Goal: Task Accomplishment & Management: Use online tool/utility

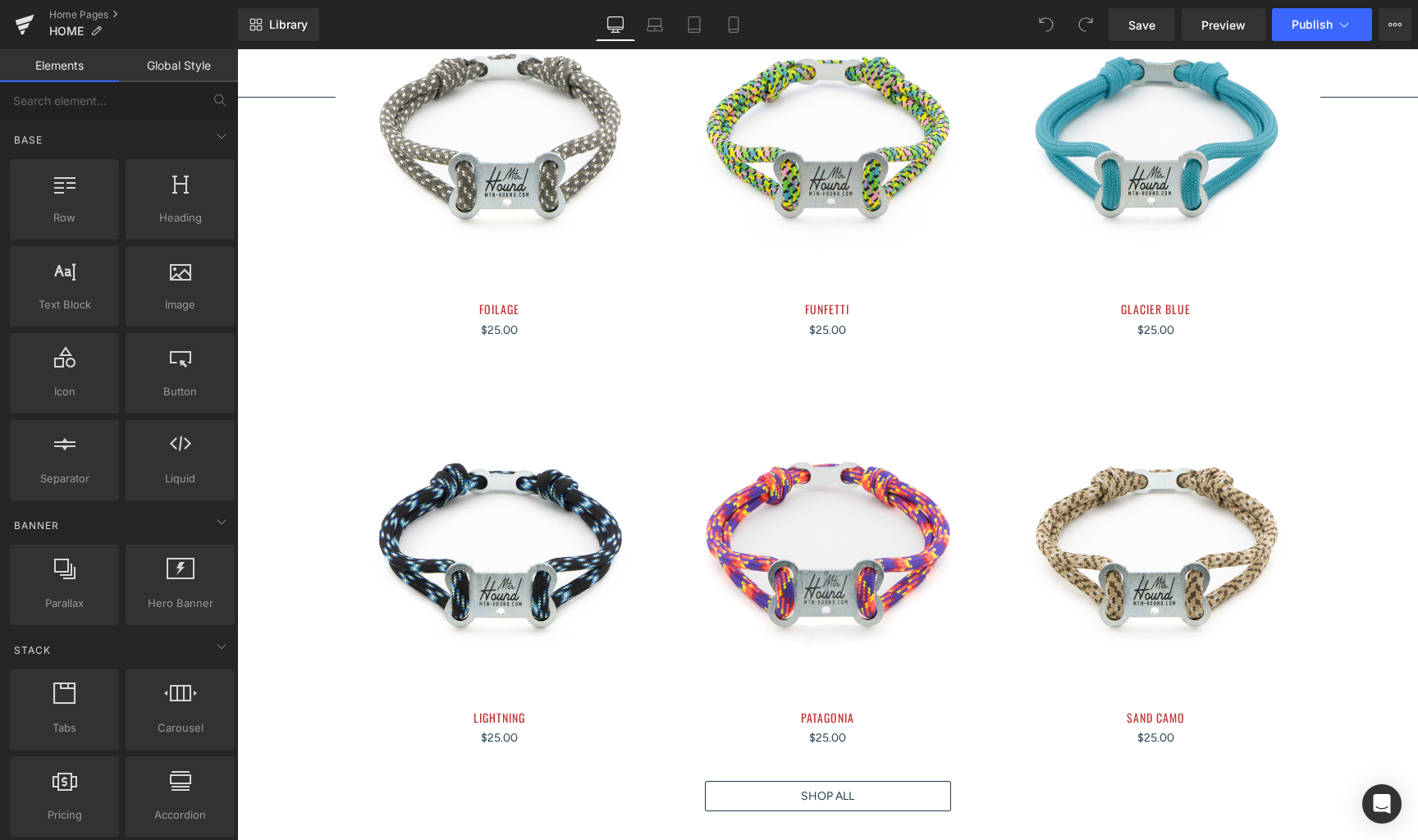
scroll to position [1690, 0]
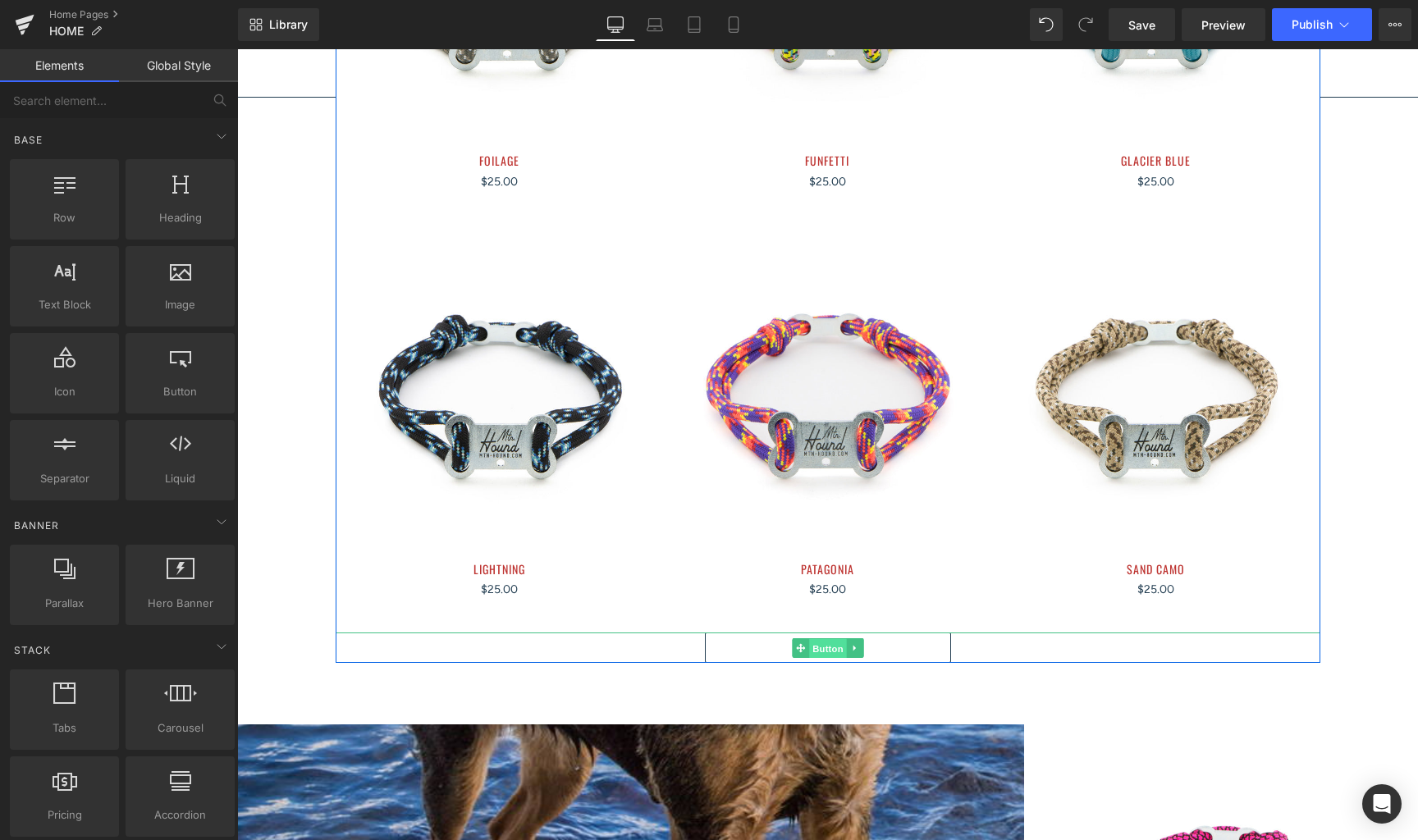
click at [832, 638] on span "Button" at bounding box center [828, 648] width 38 height 20
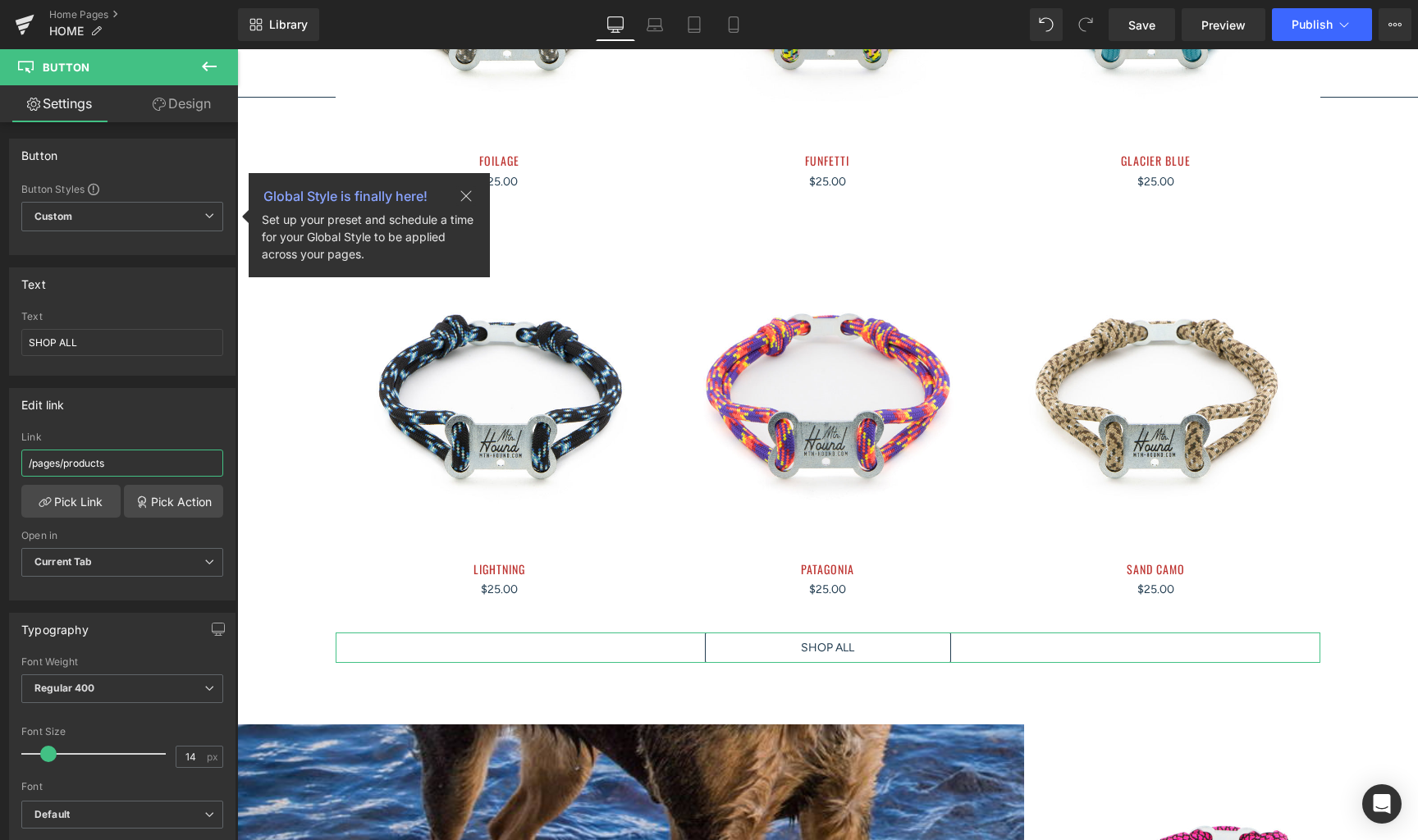
click at [158, 462] on input "/pages/products" at bounding box center [122, 463] width 202 height 27
click at [74, 502] on link "Pick Link" at bounding box center [70, 501] width 99 height 33
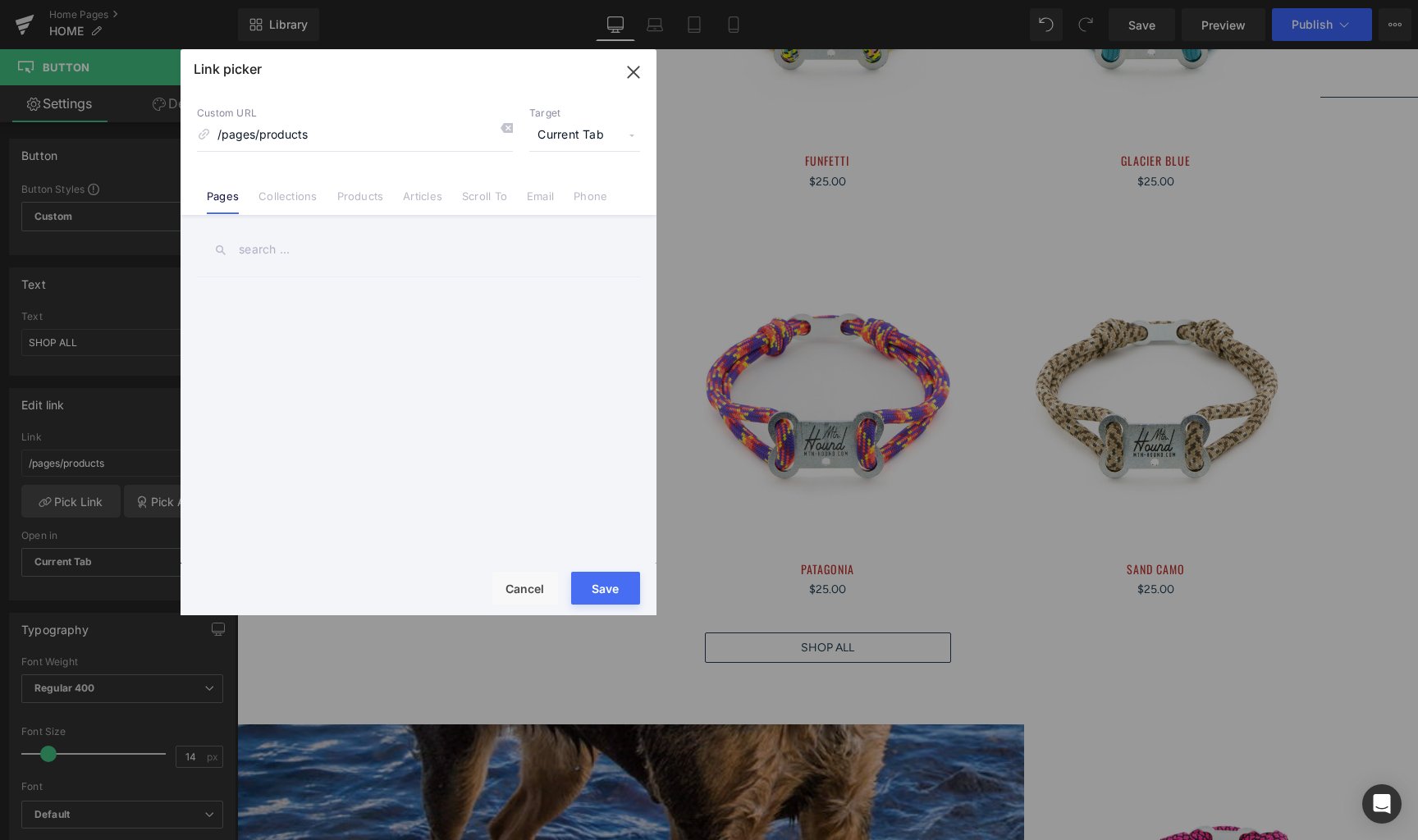
click at [460, 335] on div at bounding box center [422, 423] width 450 height 293
drag, startPoint x: 523, startPoint y: 595, endPoint x: 837, endPoint y: 56, distance: 623.8
click at [523, 595] on button "Cancel" at bounding box center [525, 588] width 66 height 33
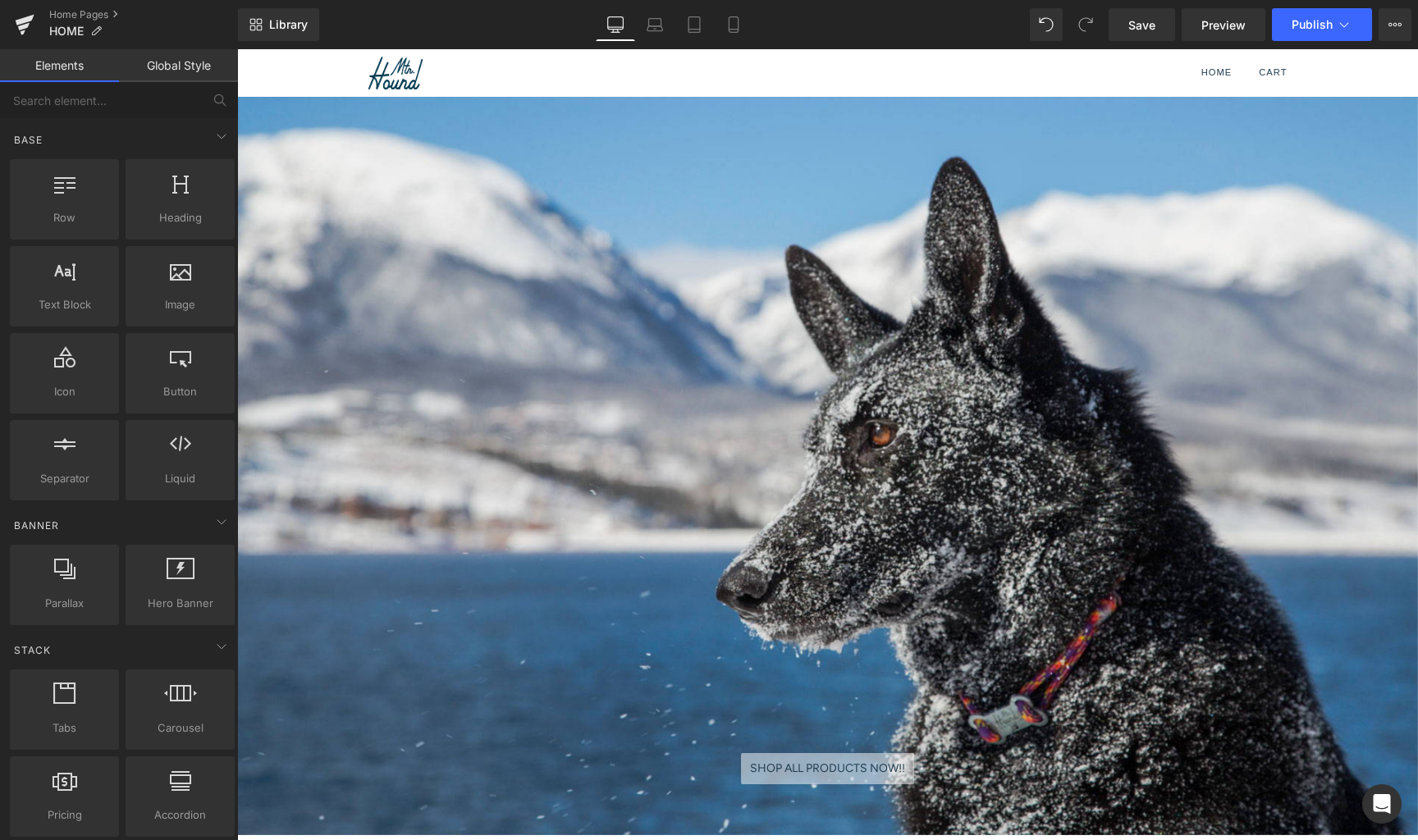
click at [1170, 71] on div "Home Cart ( $0.00 )" at bounding box center [996, 73] width 582 height 48
click at [1085, 70] on div "Home Cart ( $0.00 )" at bounding box center [996, 73] width 582 height 48
click at [1202, 68] on link "Home" at bounding box center [1217, 73] width 31 height 48
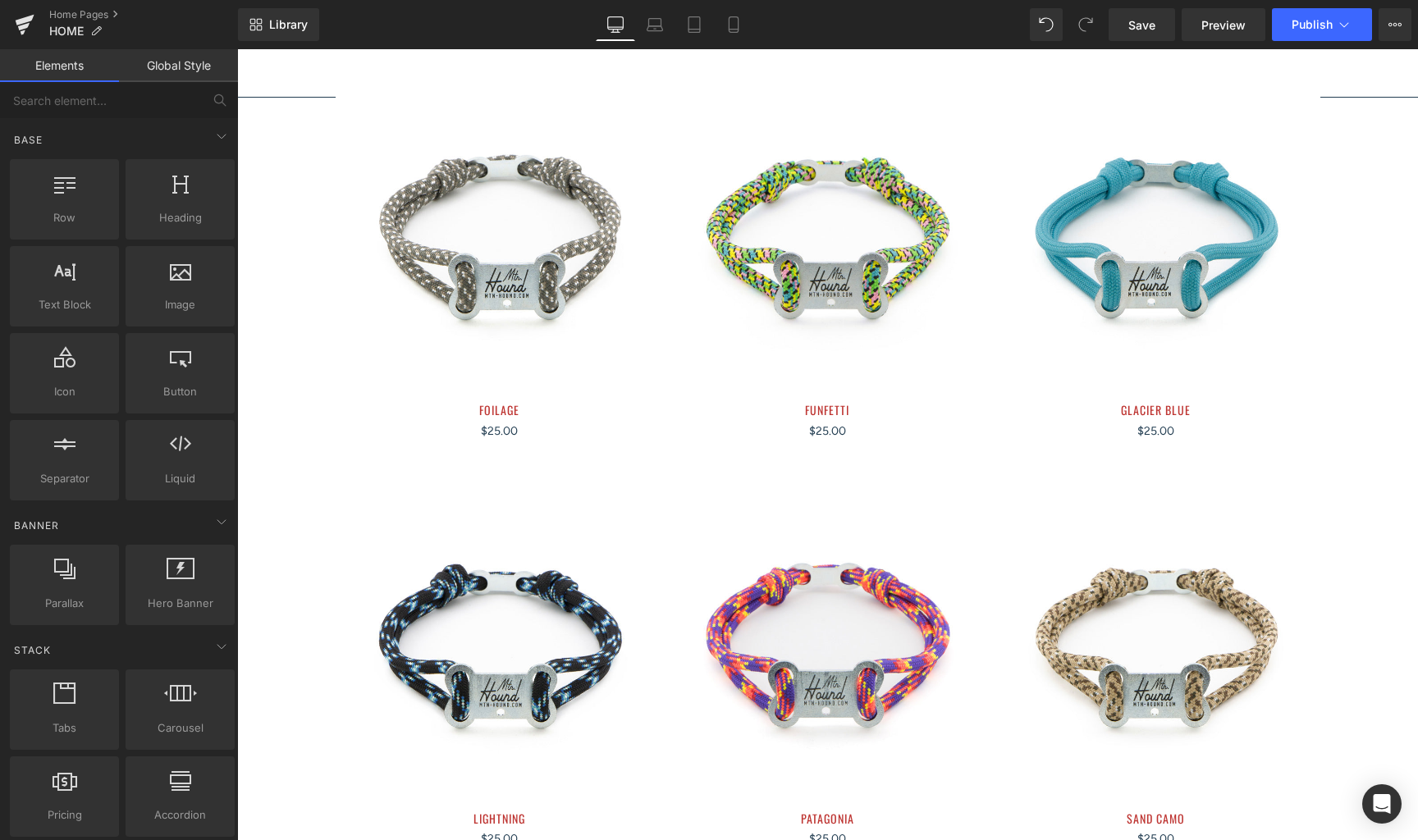
scroll to position [1443, 0]
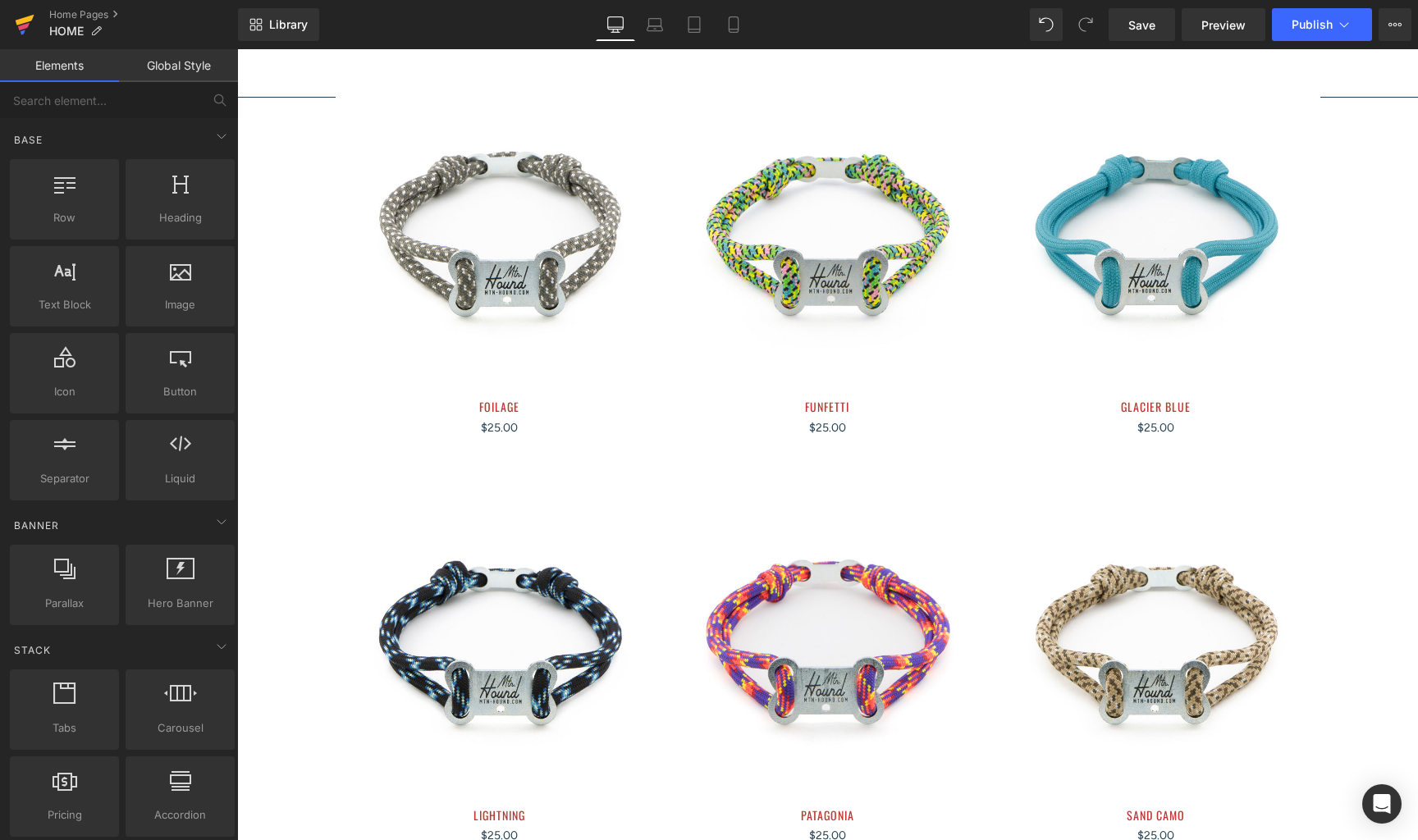
click at [30, 29] on icon at bounding box center [25, 24] width 20 height 41
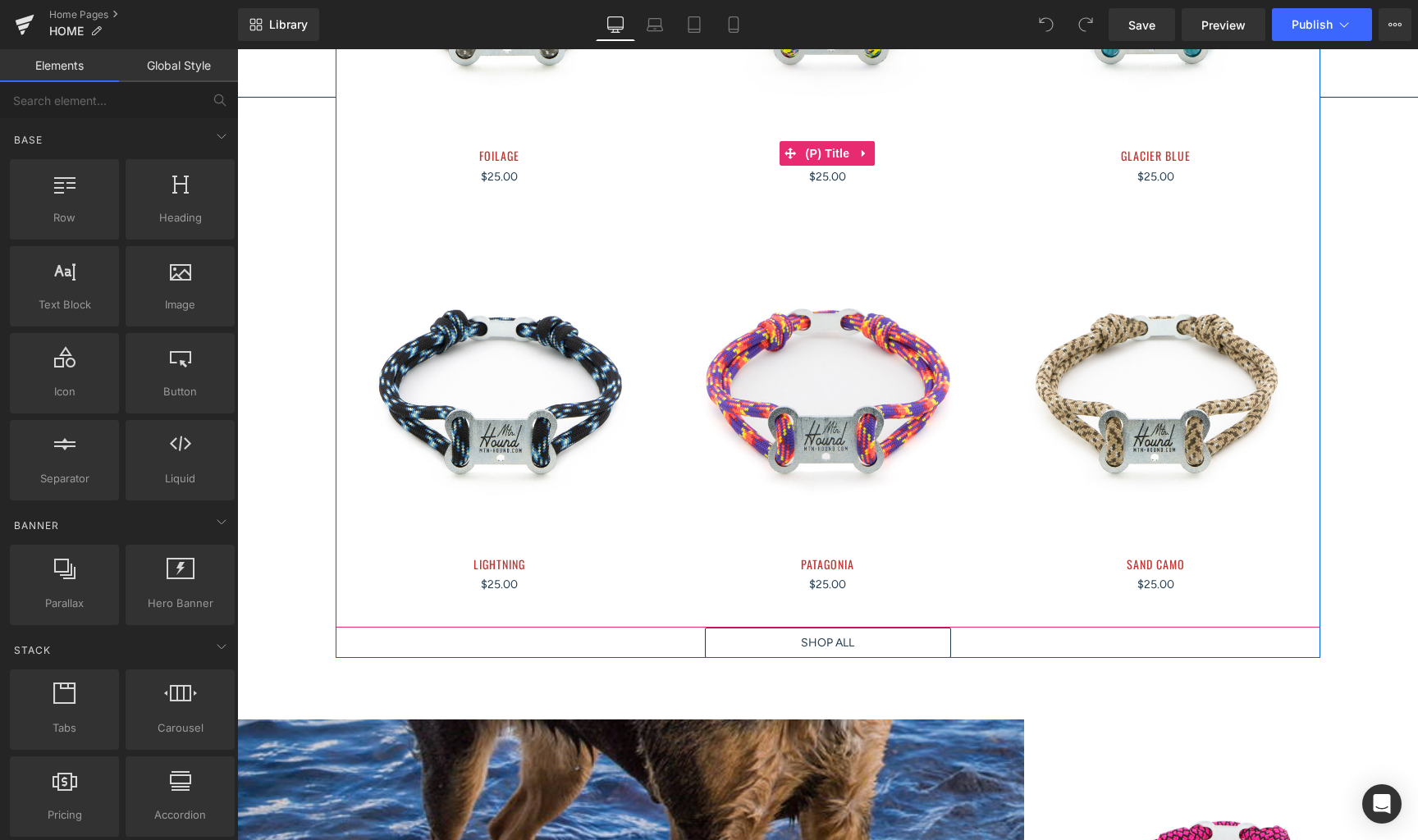
scroll to position [1815, 0]
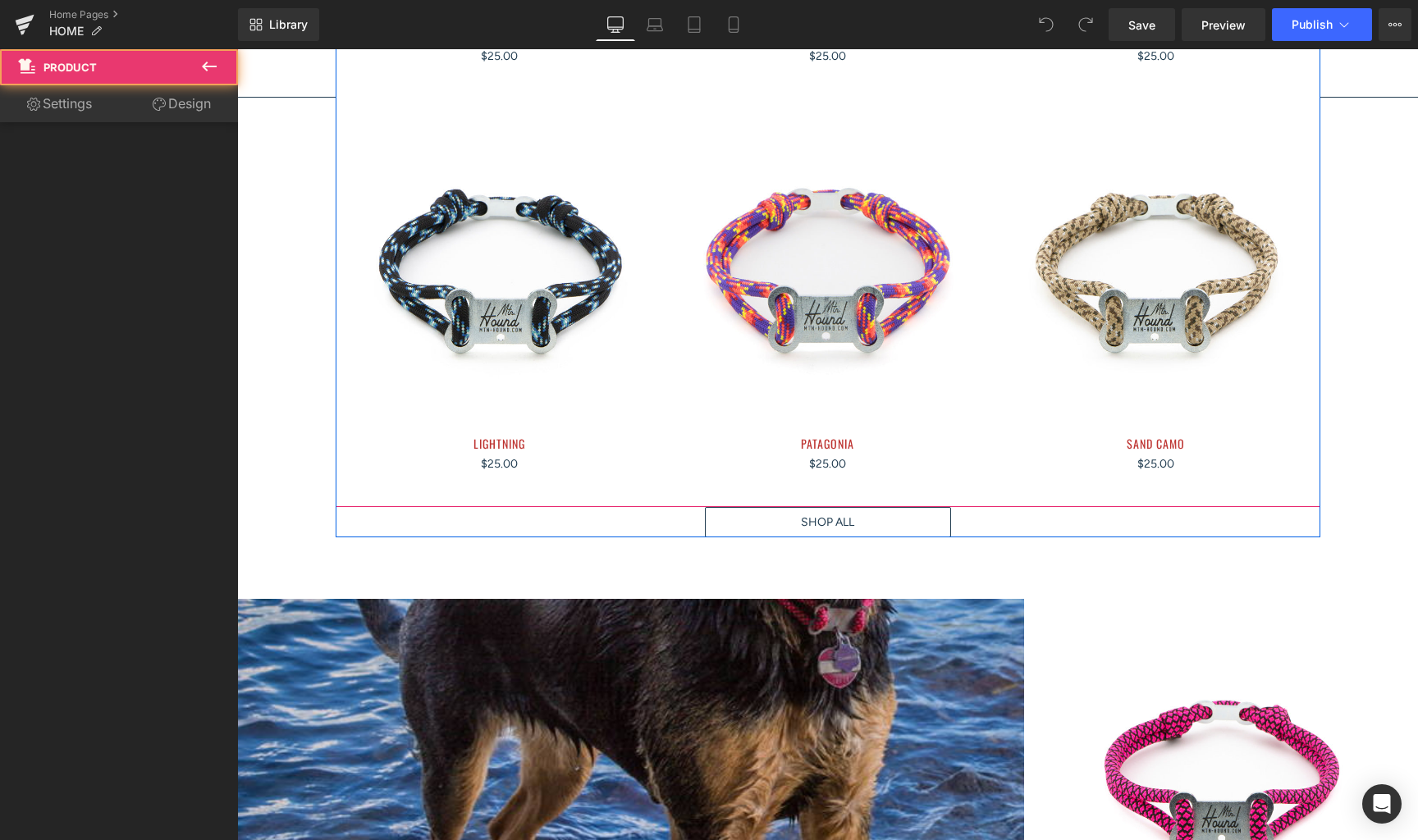
click at [985, 135] on div "(P) Image (P) Title $25.00" at bounding box center [827, 295] width 328 height 409
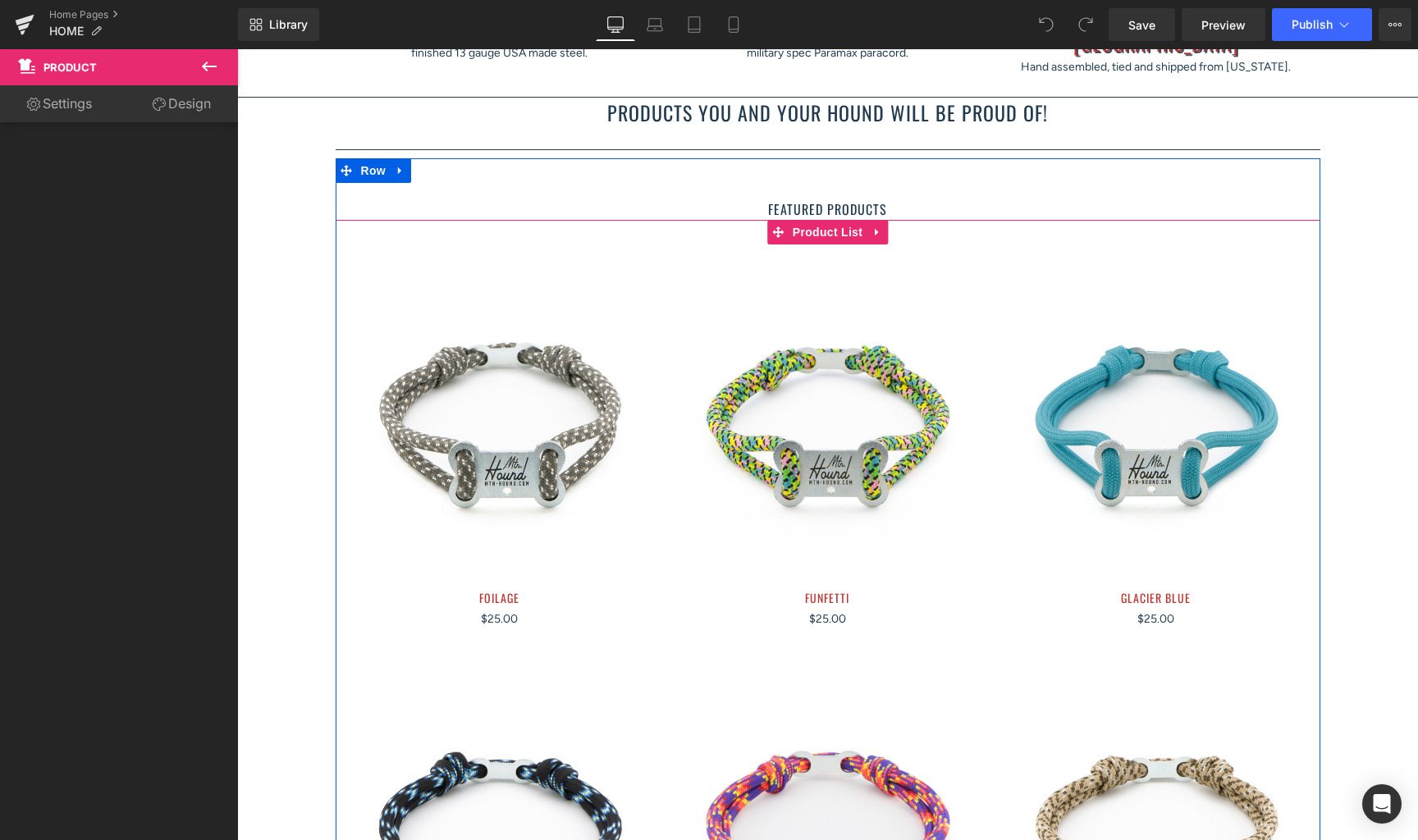
scroll to position [1099, 0]
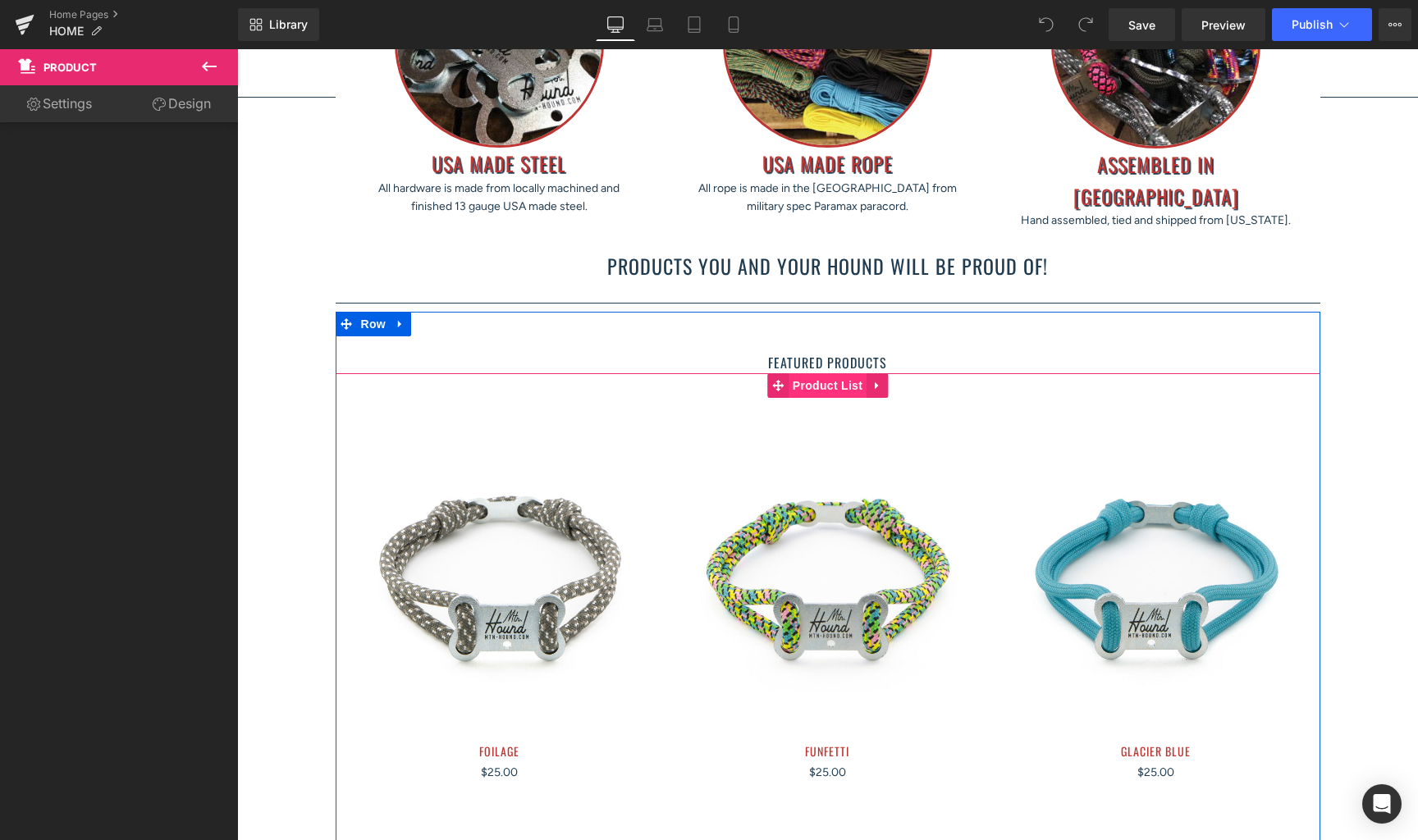
click at [827, 379] on span "Product List" at bounding box center [828, 385] width 78 height 25
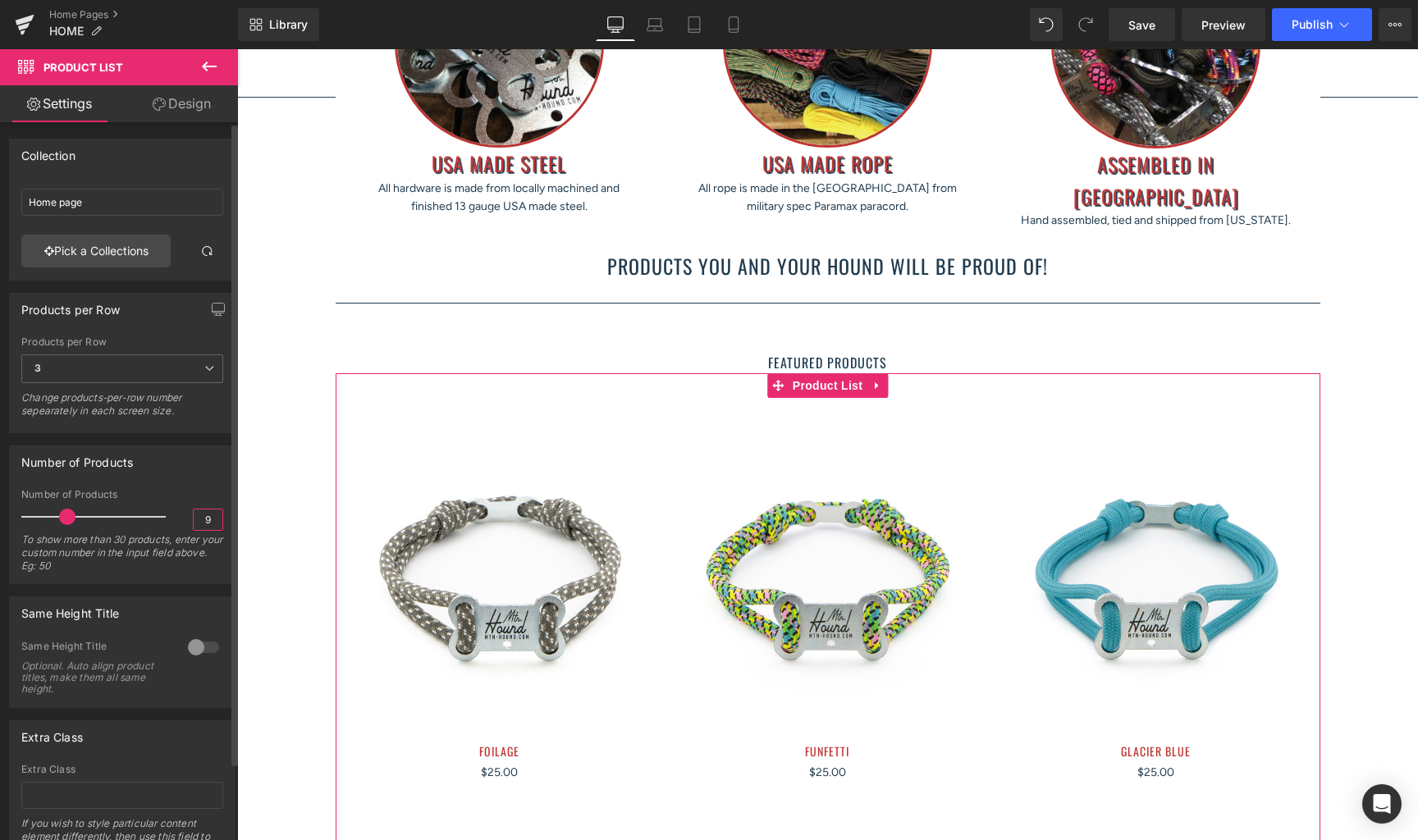
click at [195, 522] on input "9" at bounding box center [208, 520] width 29 height 21
type input "12"
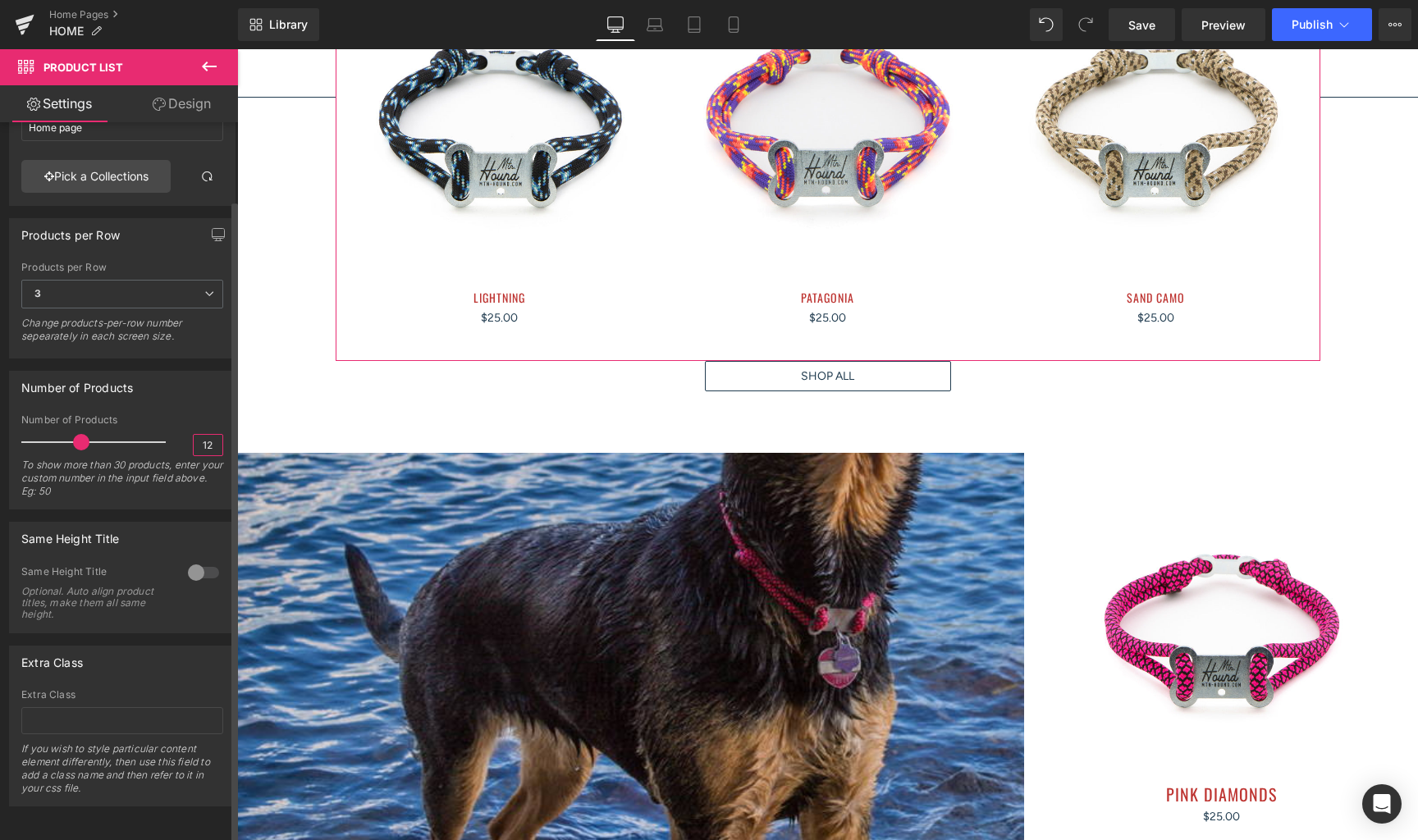
scroll to position [87, 0]
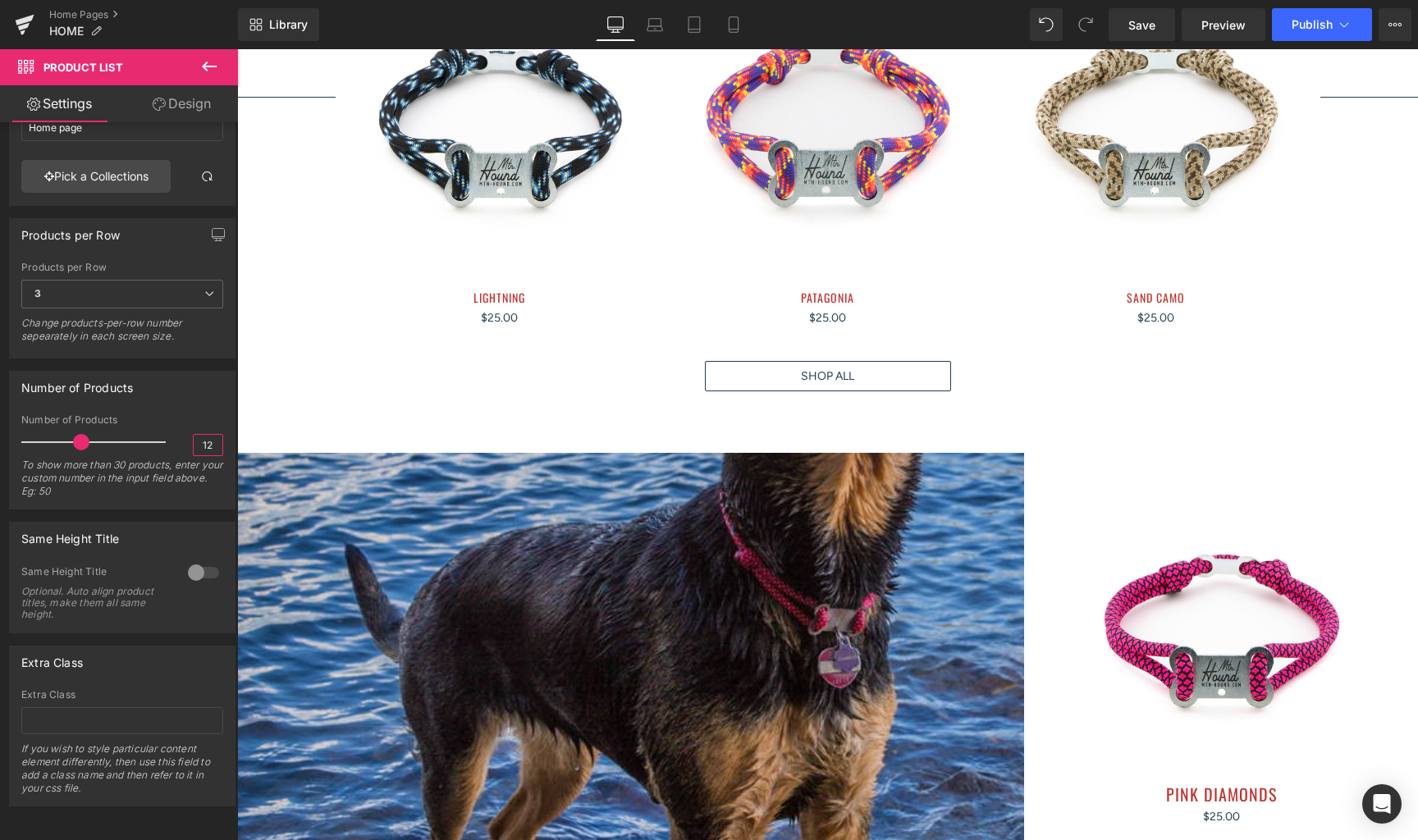
click at [348, 391] on div "Text Block" at bounding box center [827, 820] width 1181 height 858
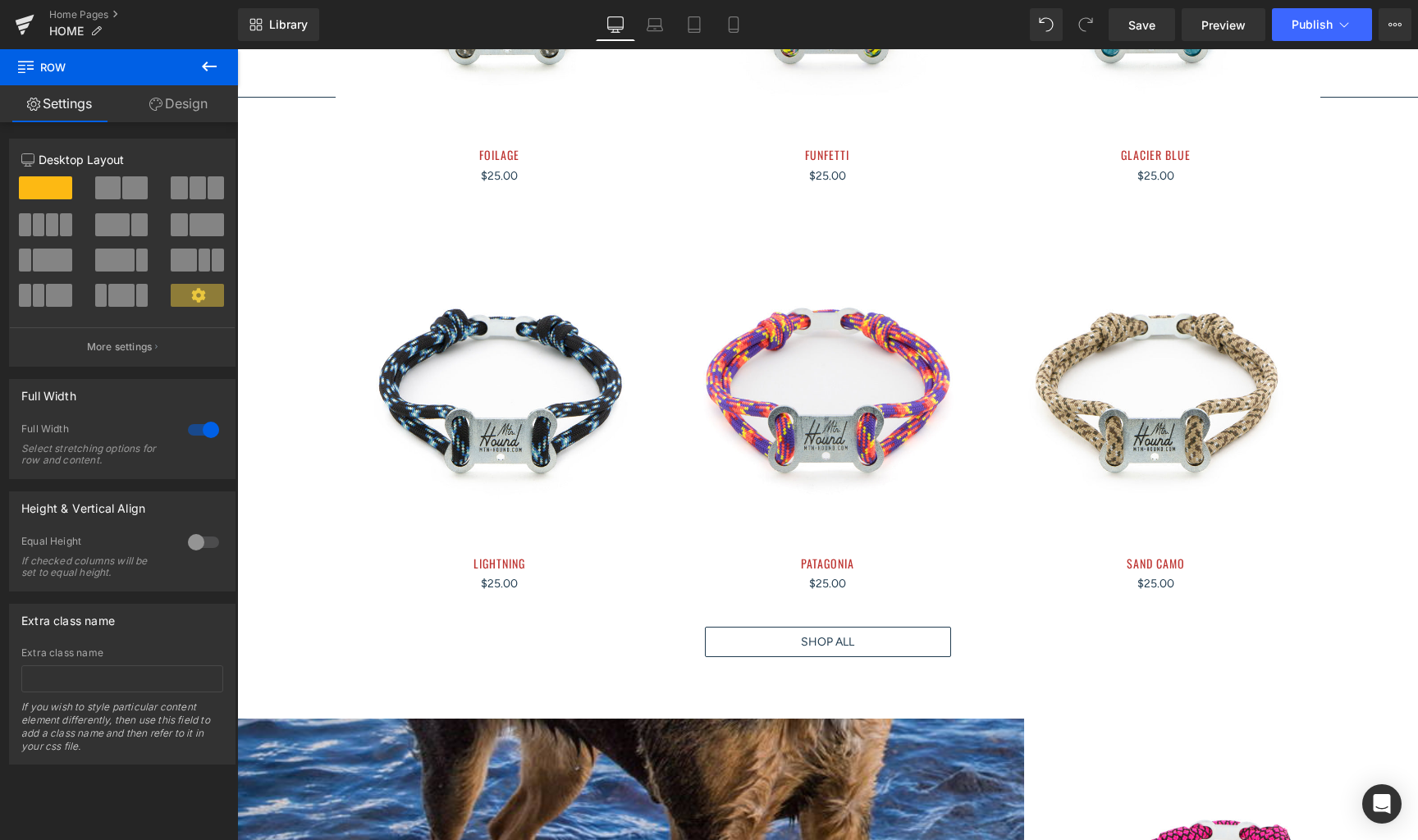
scroll to position [1696, 0]
click at [208, 65] on icon at bounding box center [209, 67] width 20 height 20
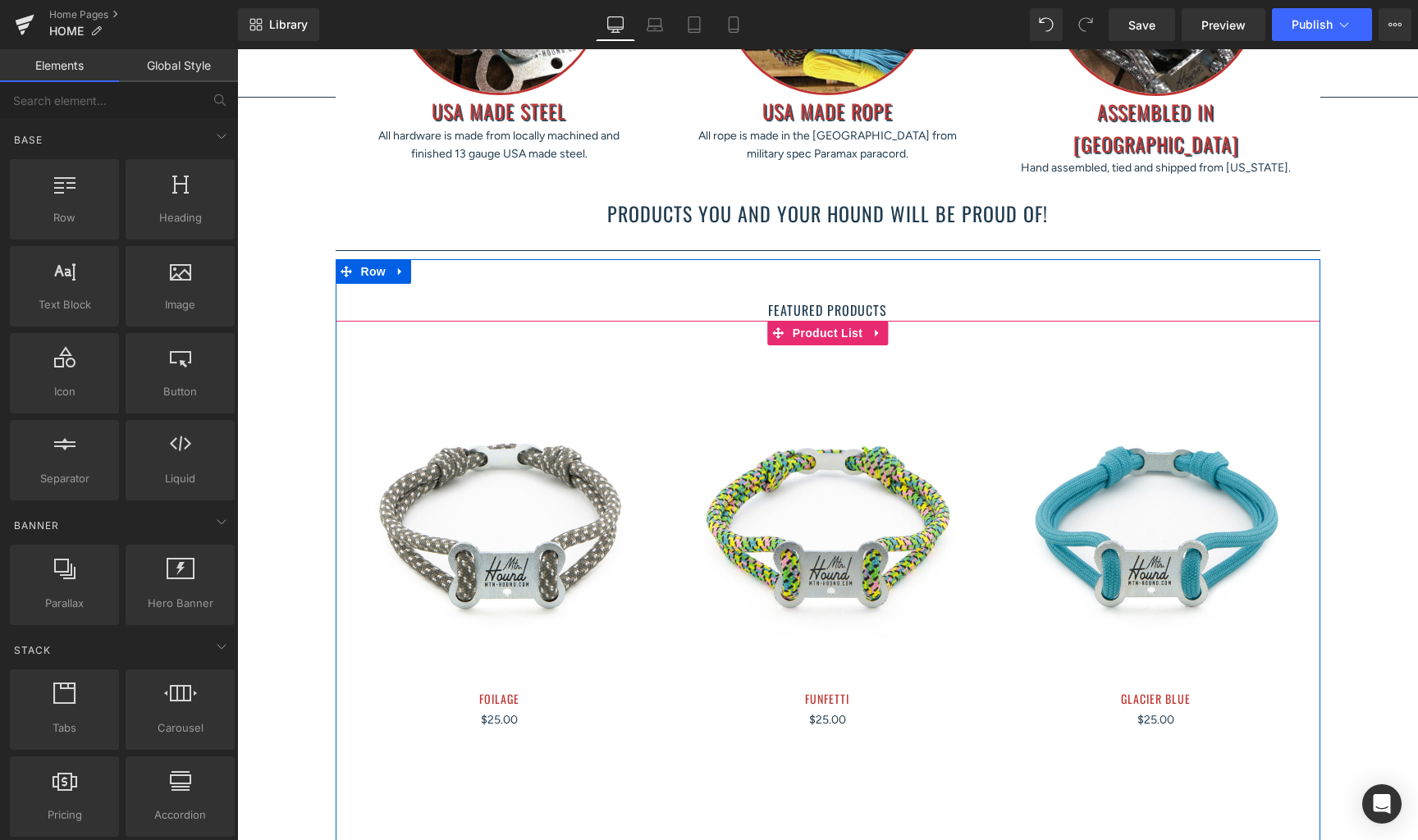
scroll to position [1004, 0]
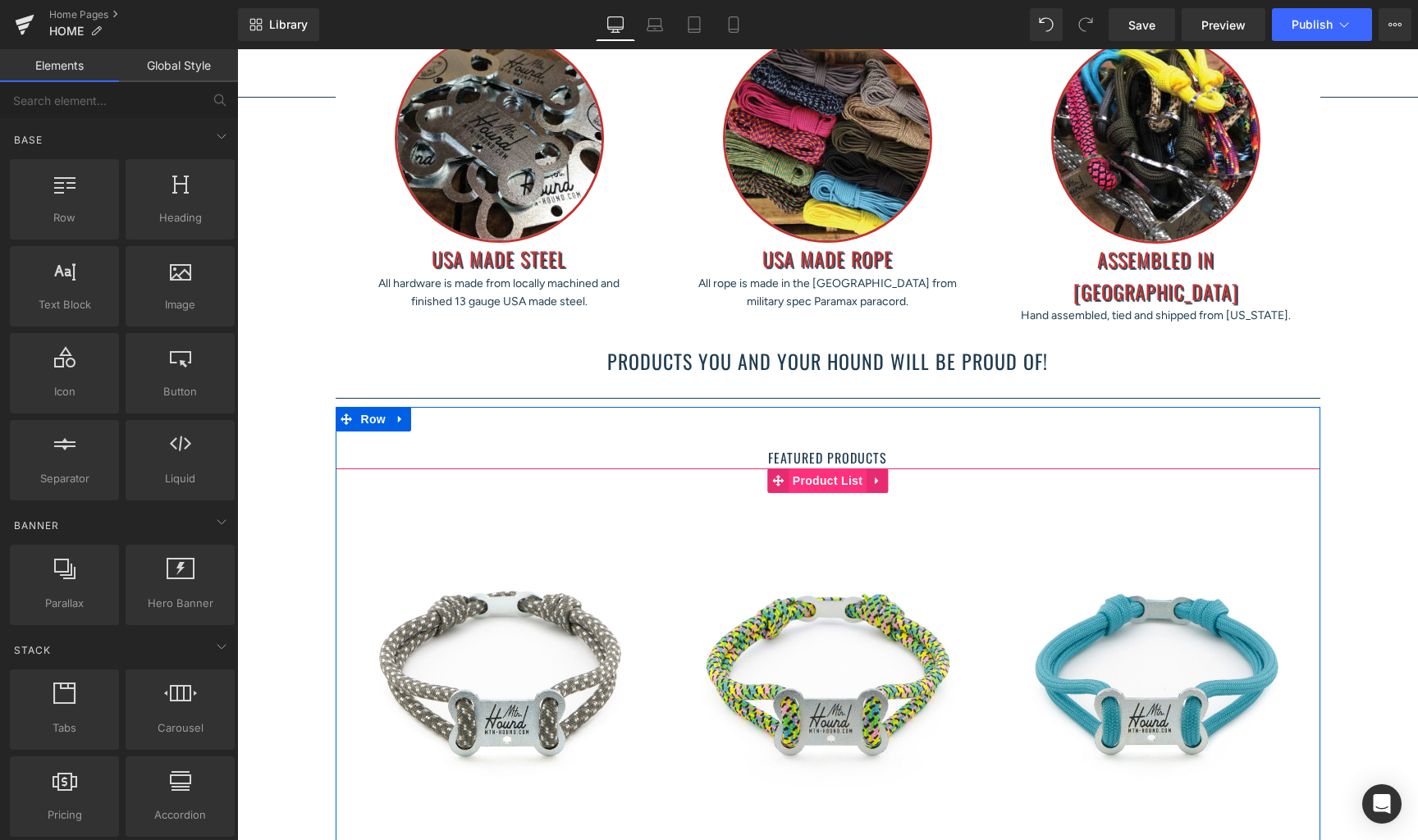
click at [827, 473] on span "Product List" at bounding box center [828, 481] width 78 height 25
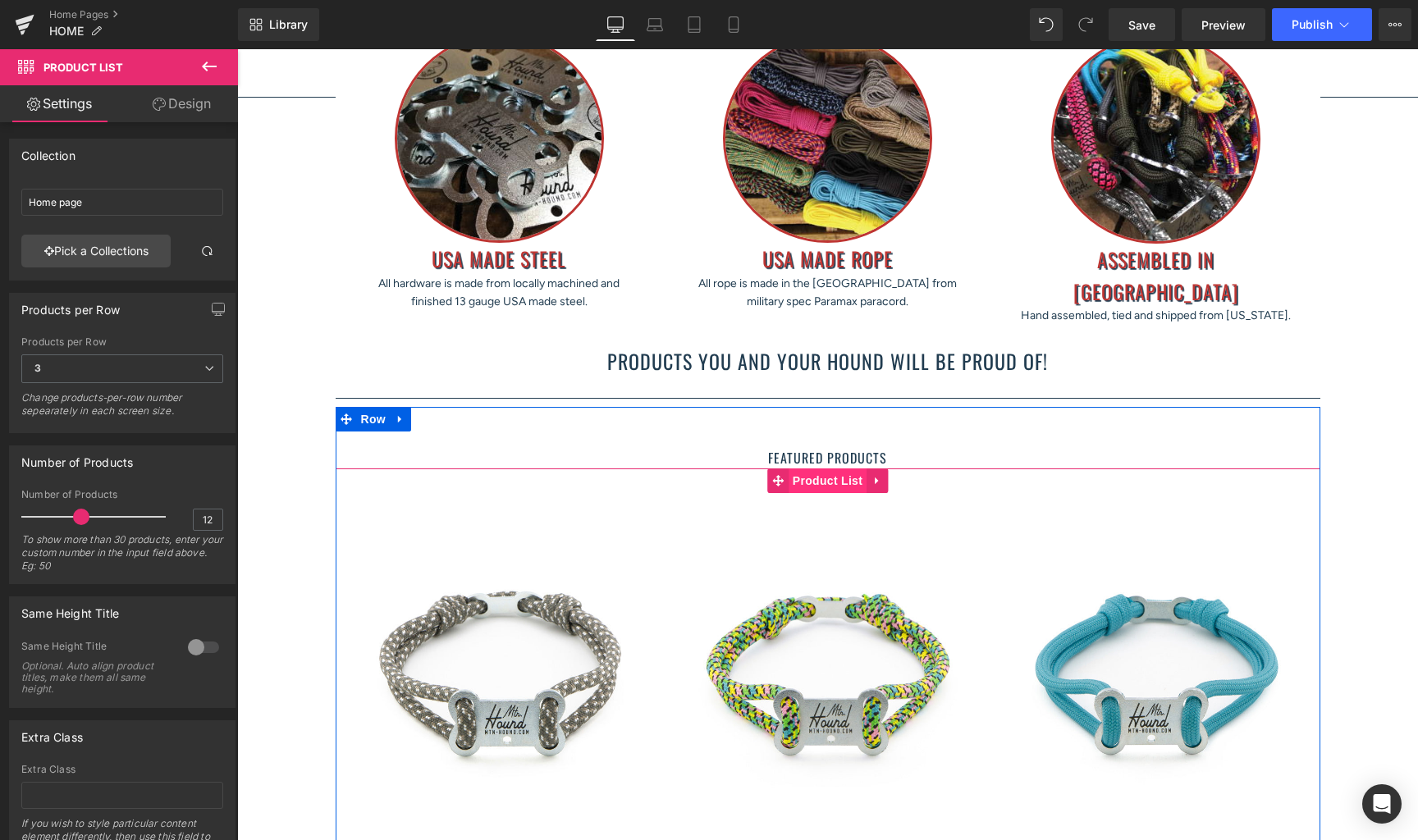
scroll to position [1007, 0]
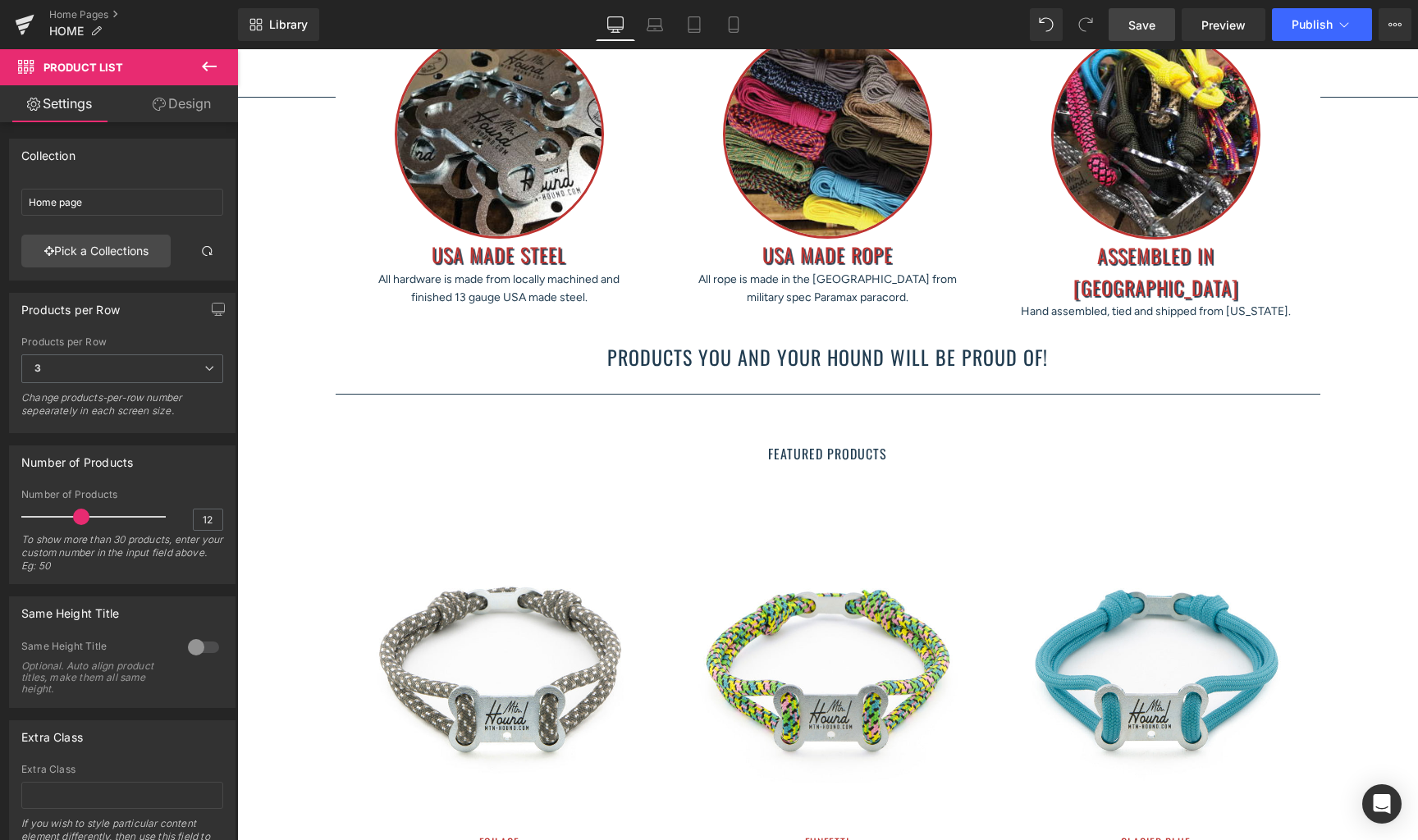
click at [1144, 20] on span "Save" at bounding box center [1142, 25] width 27 height 17
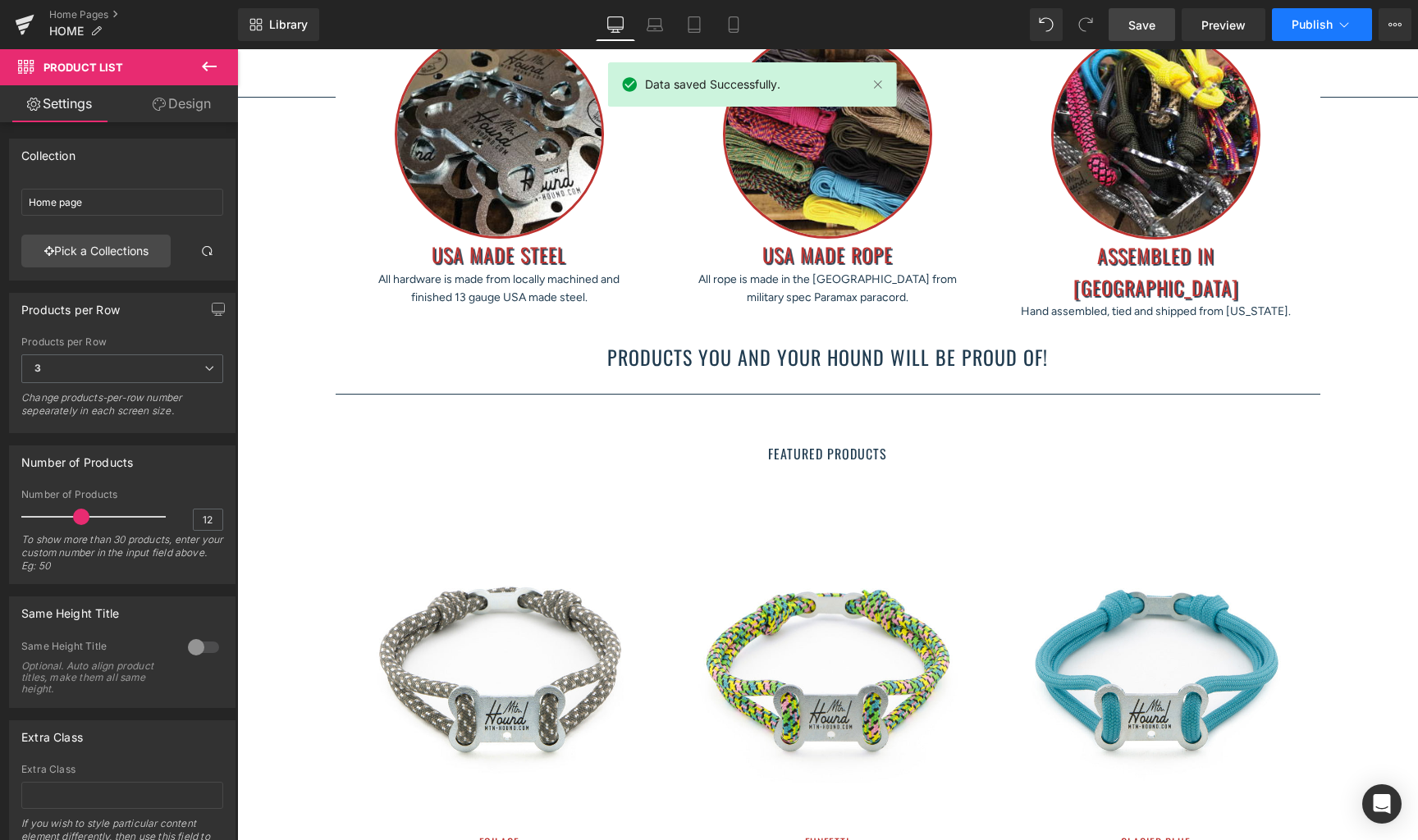
click at [1305, 22] on span "Publish" at bounding box center [1312, 25] width 41 height 13
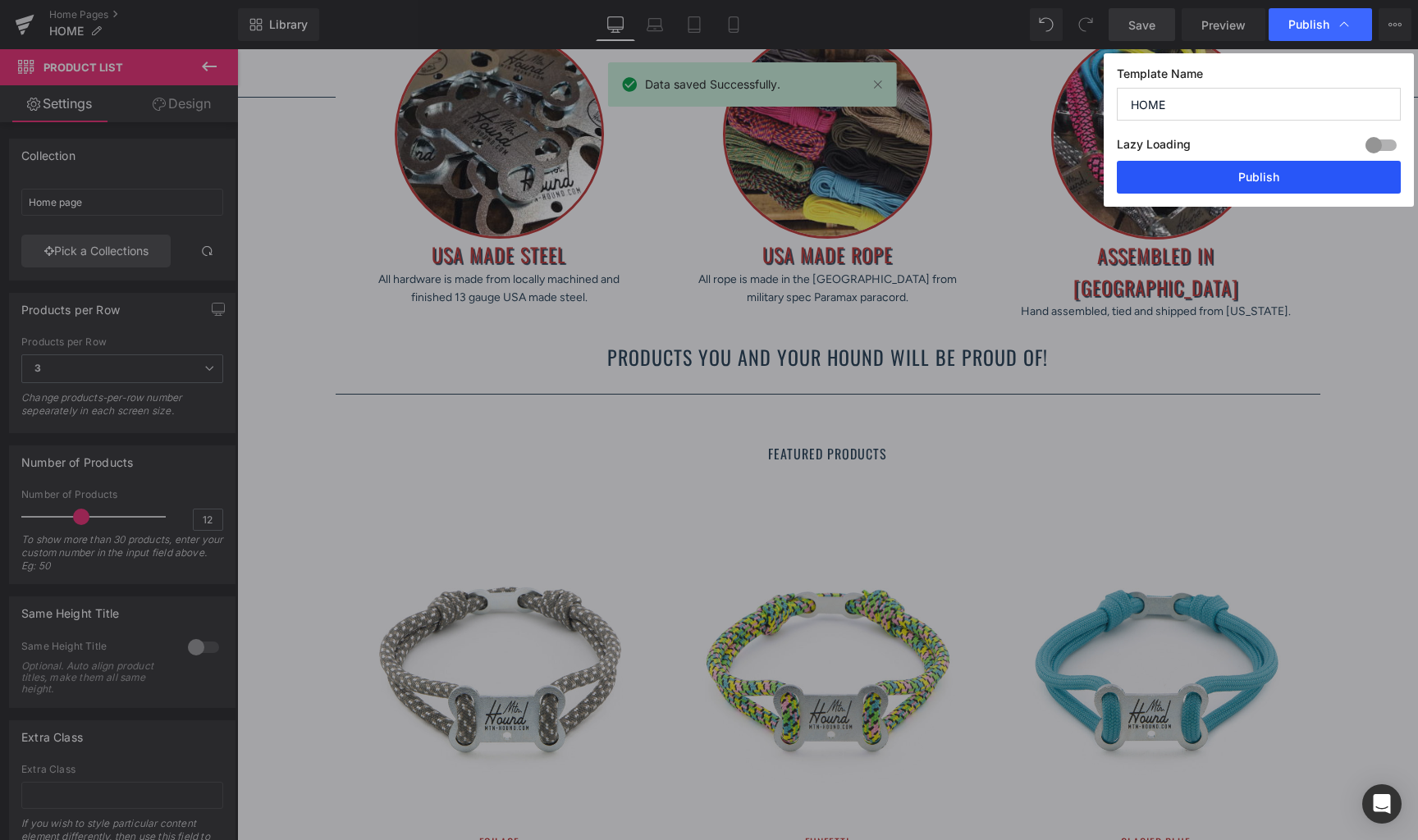
click at [1271, 179] on button "Publish" at bounding box center [1259, 177] width 284 height 33
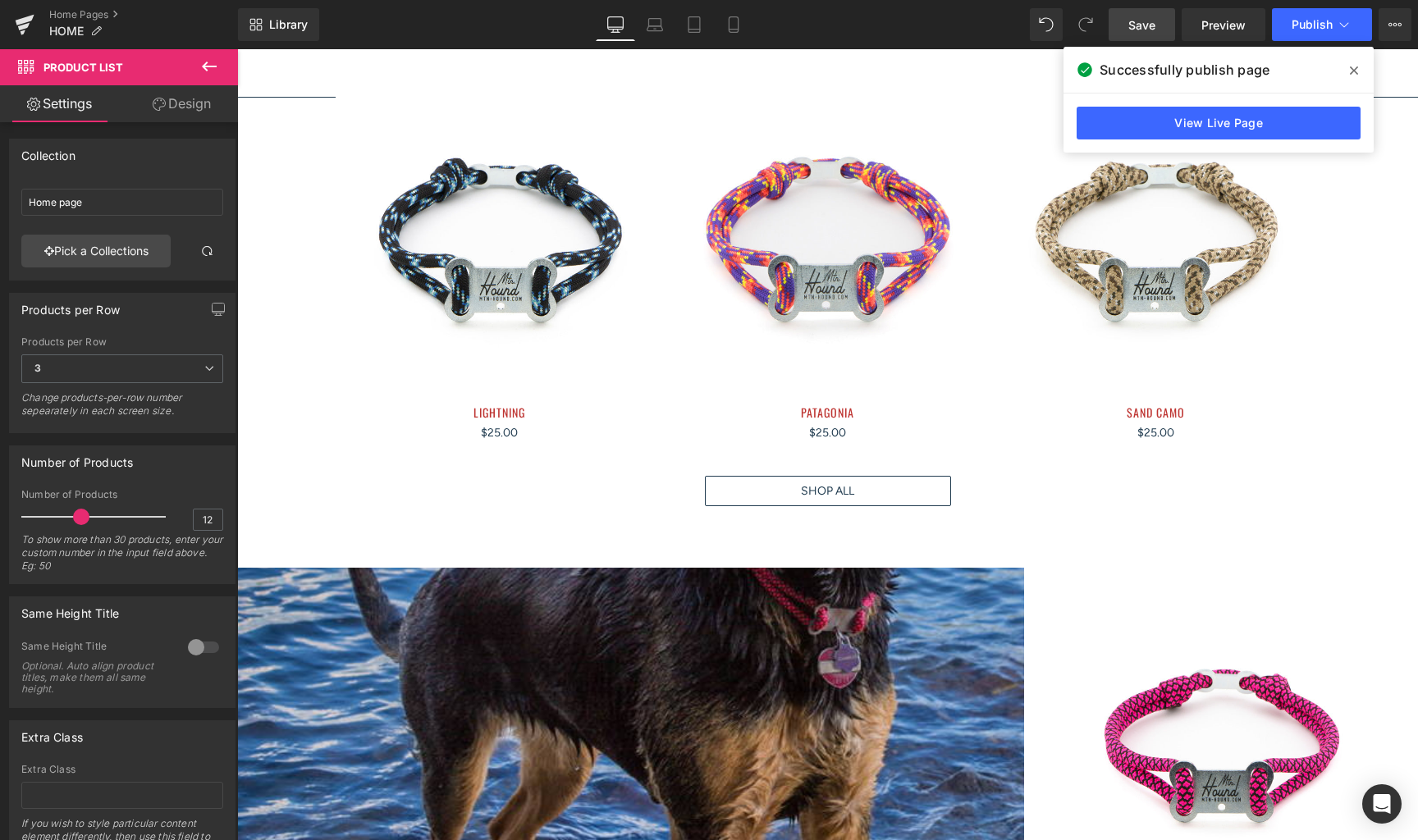
scroll to position [1722, 0]
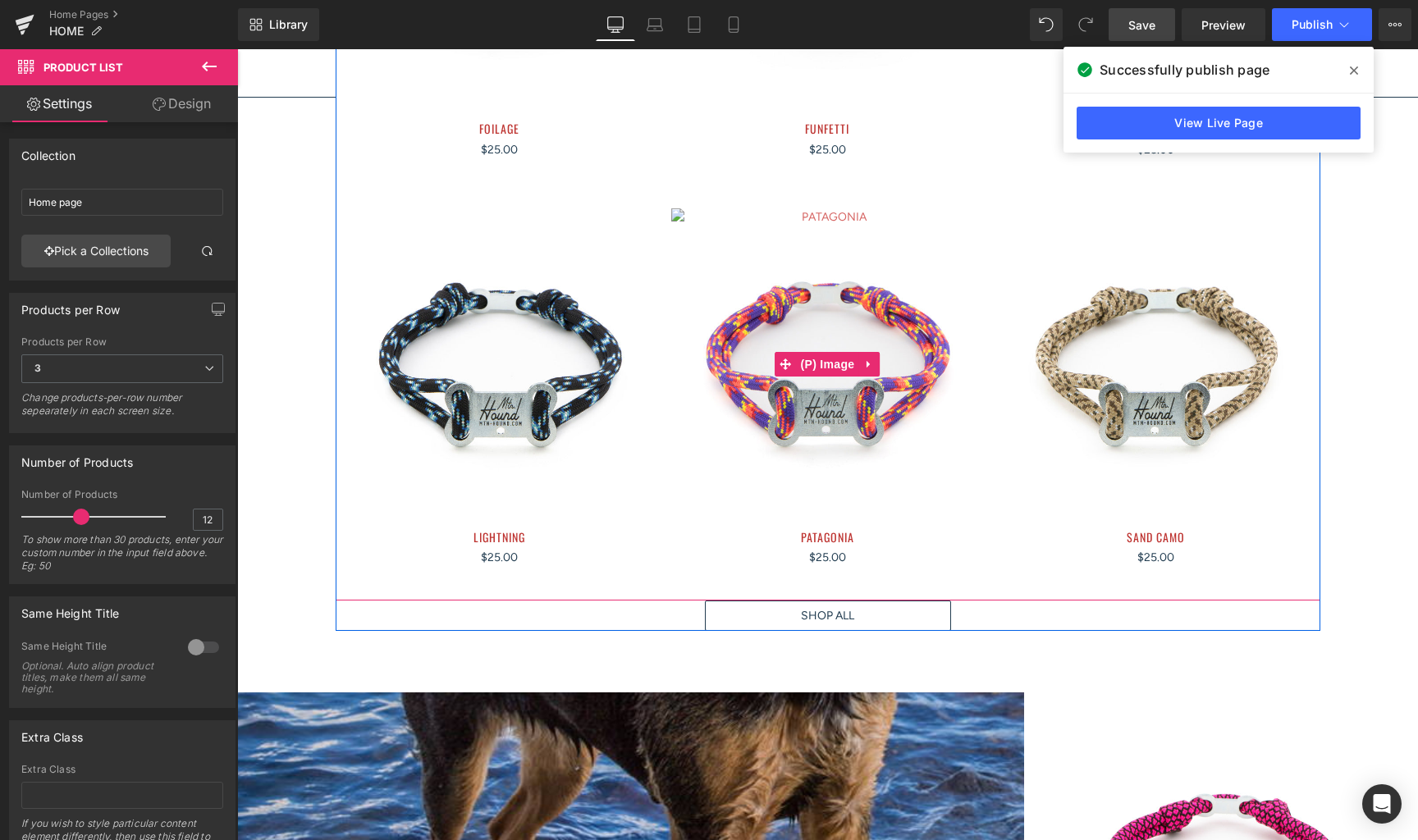
click at [777, 213] on img at bounding box center [828, 217] width 312 height 18
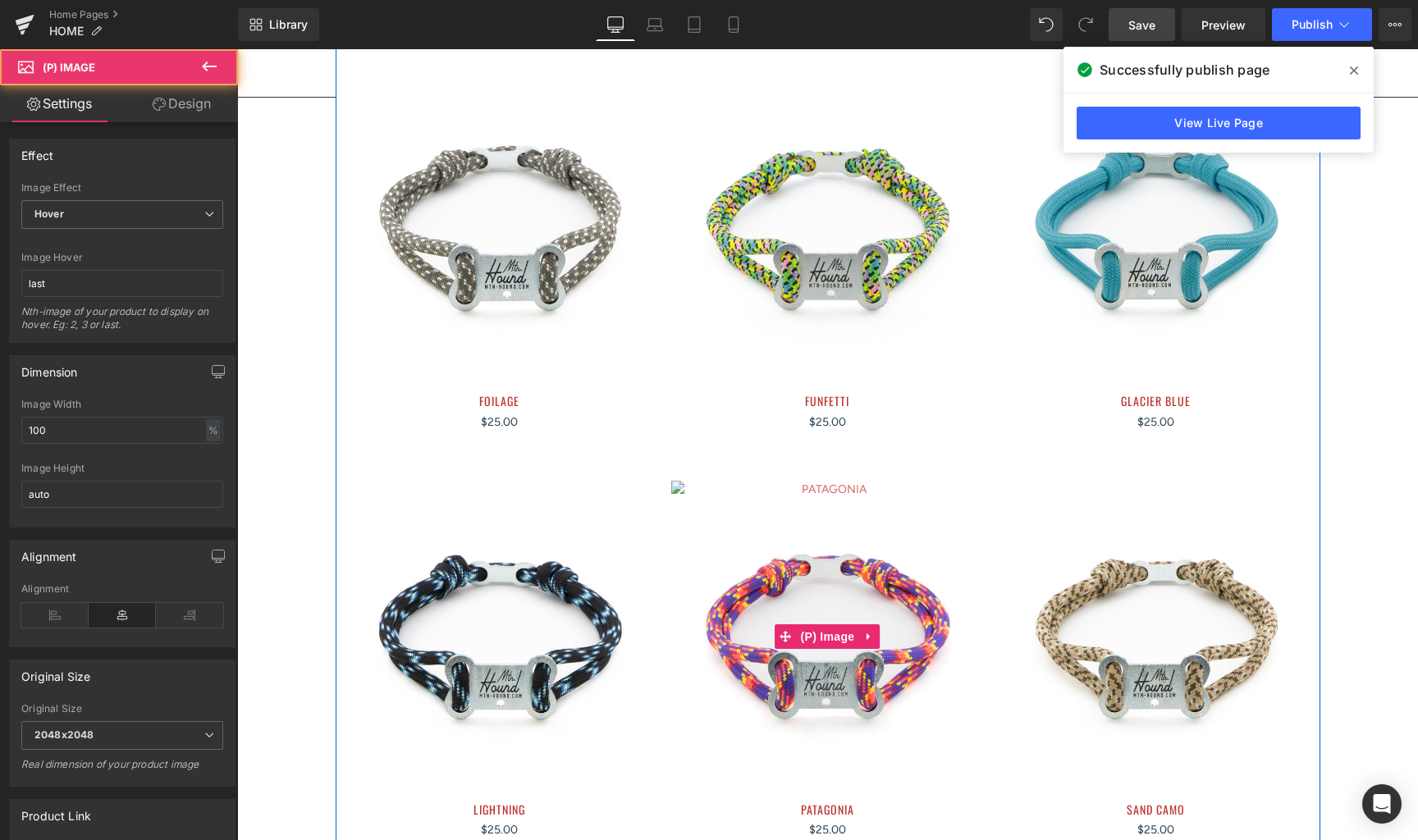
scroll to position [1378, 0]
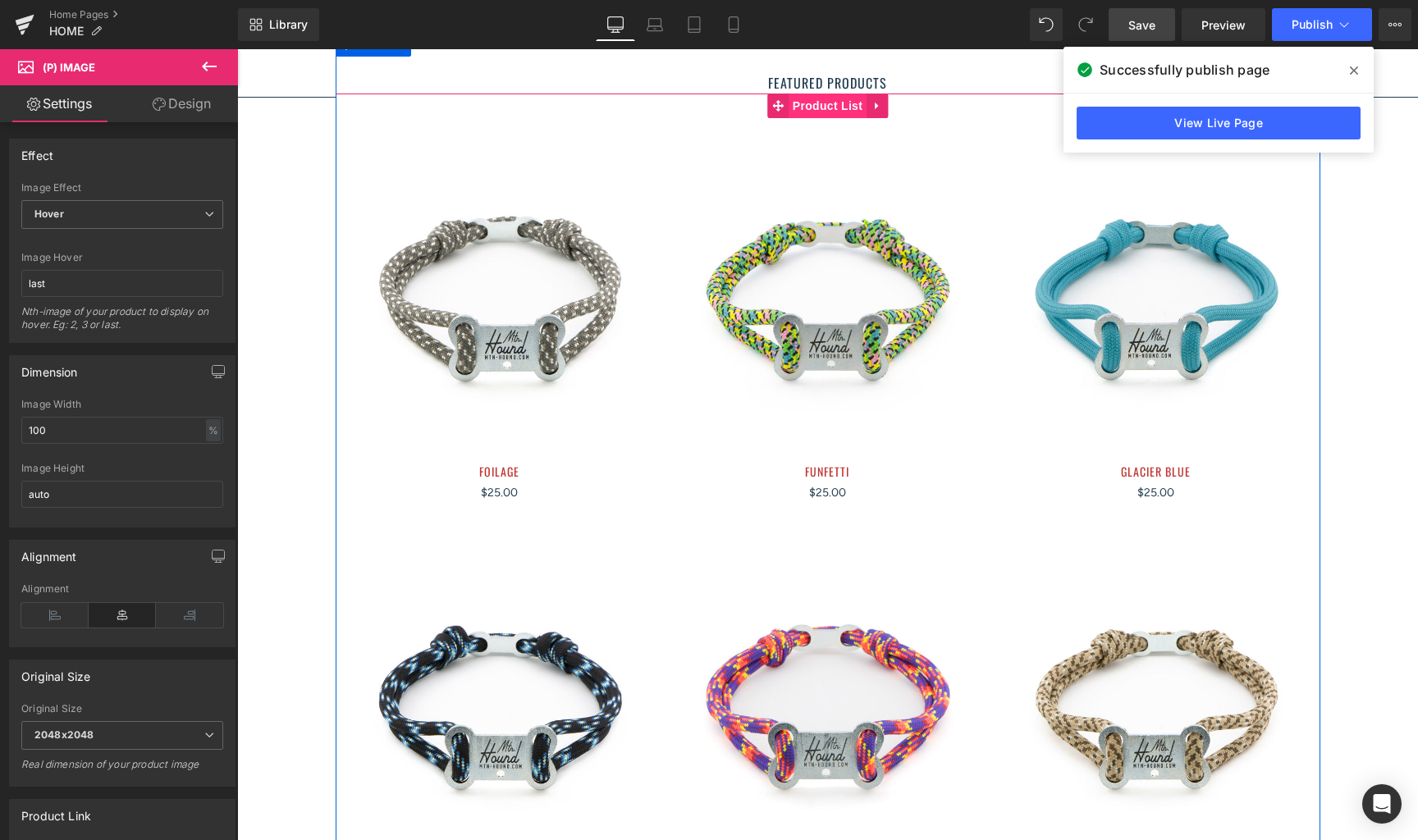
click at [833, 93] on span "Product List" at bounding box center [828, 106] width 78 height 25
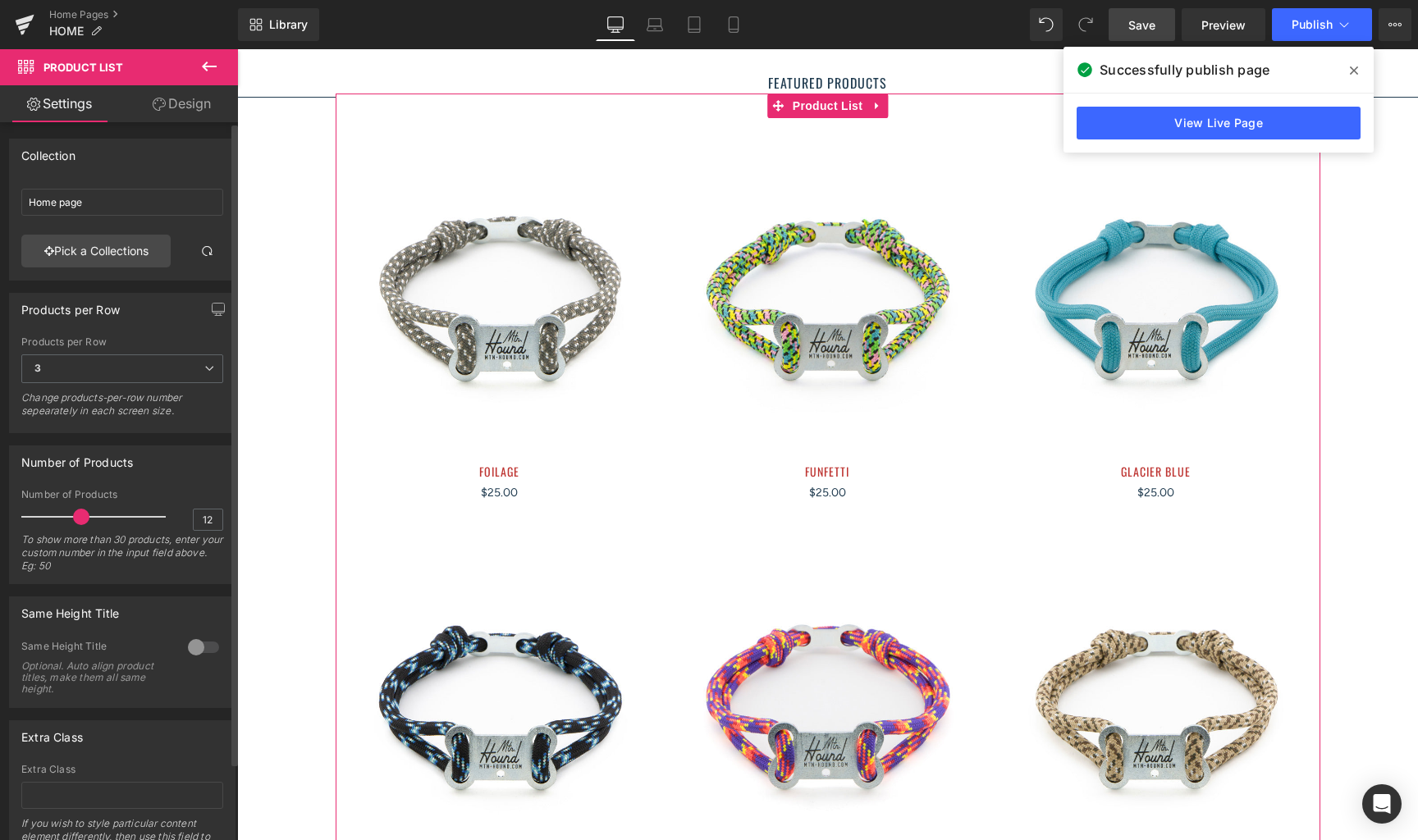
scroll to position [0, 0]
click at [132, 251] on link "Pick a Collections" at bounding box center [95, 251] width 149 height 33
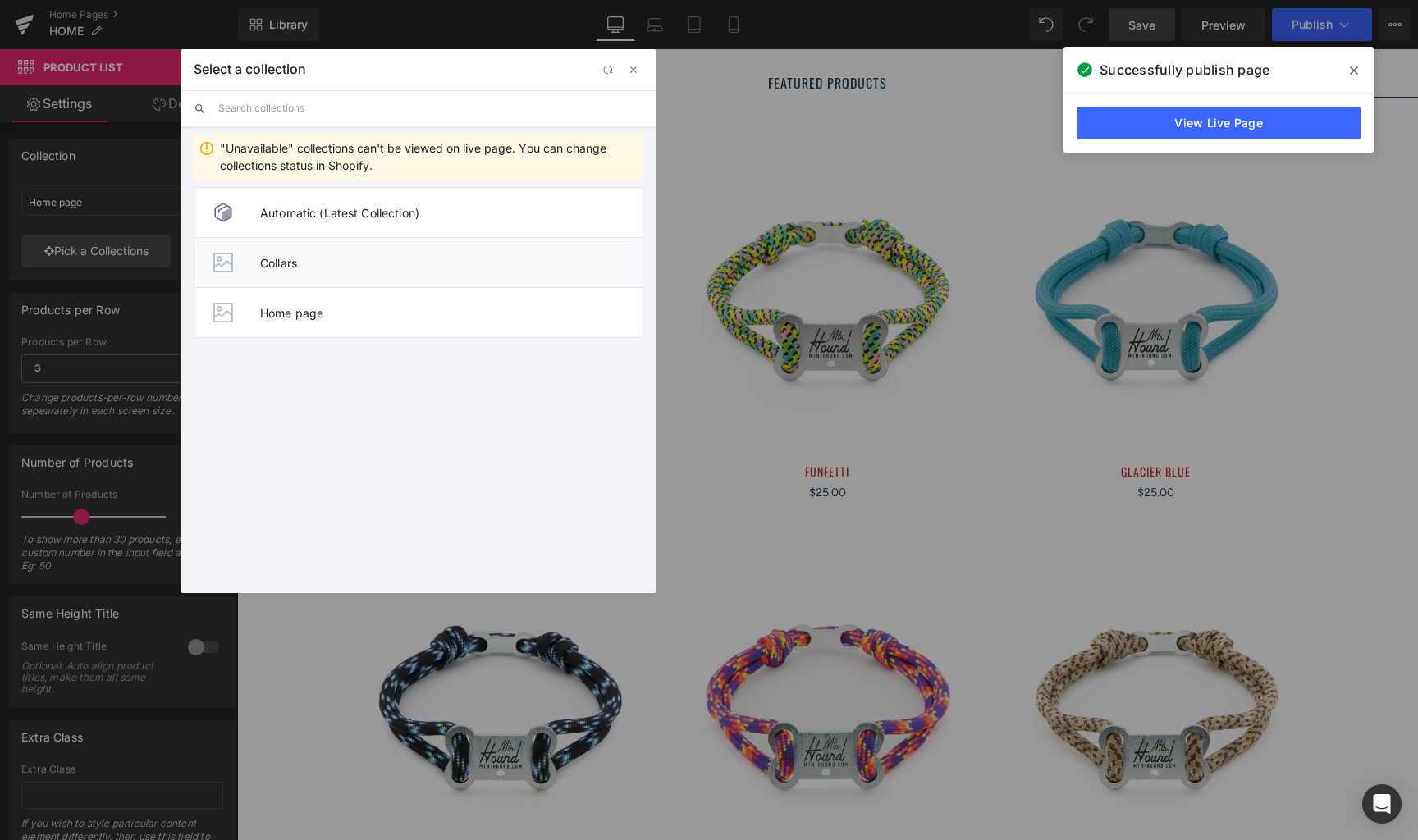
click at [286, 269] on span "Collars" at bounding box center [451, 263] width 383 height 14
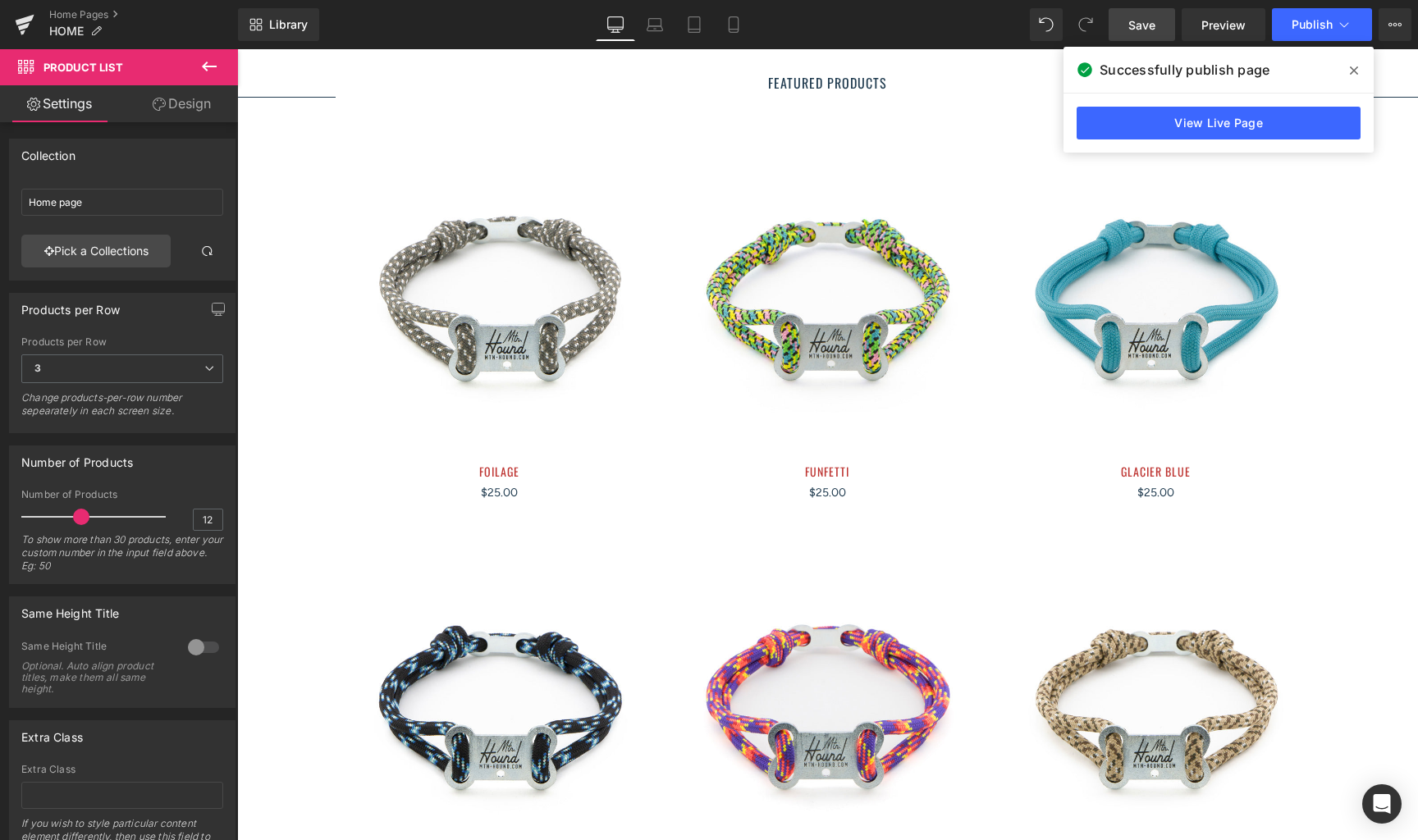
type input "Collars"
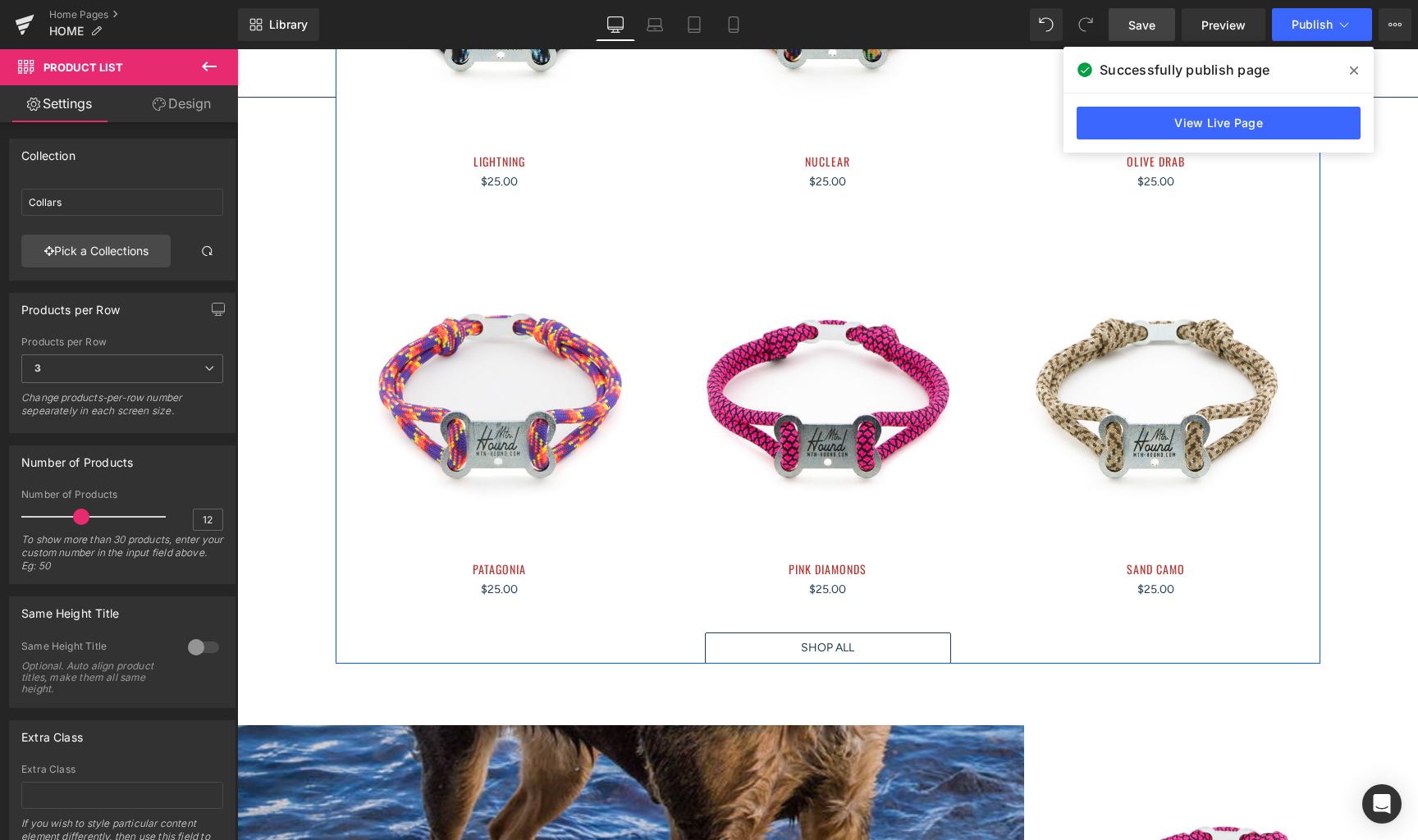
scroll to position [2499, 0]
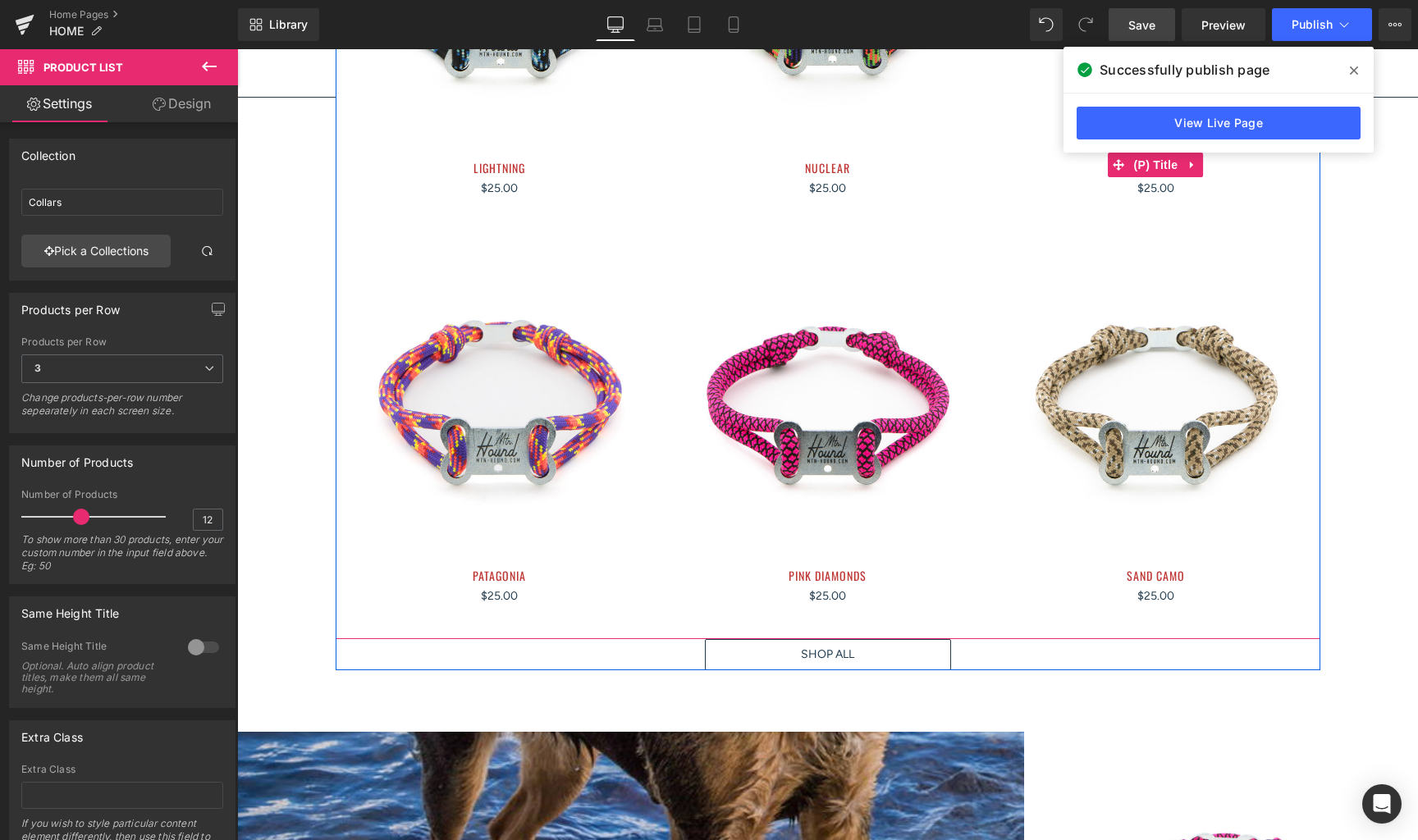
click at [1155, 31] on span "Save" at bounding box center [1142, 25] width 27 height 17
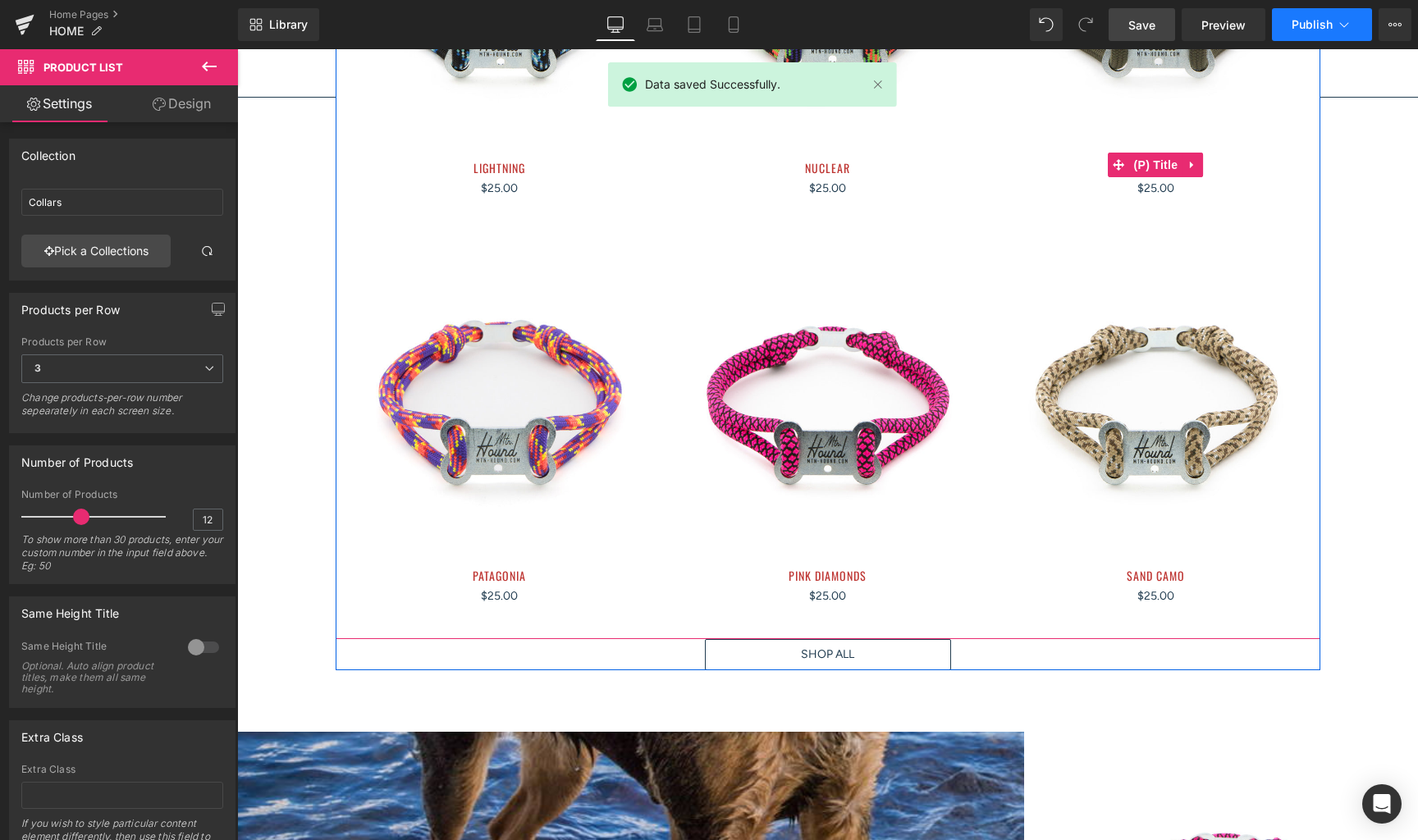
click at [1359, 26] on button "Publish" at bounding box center [1322, 25] width 100 height 33
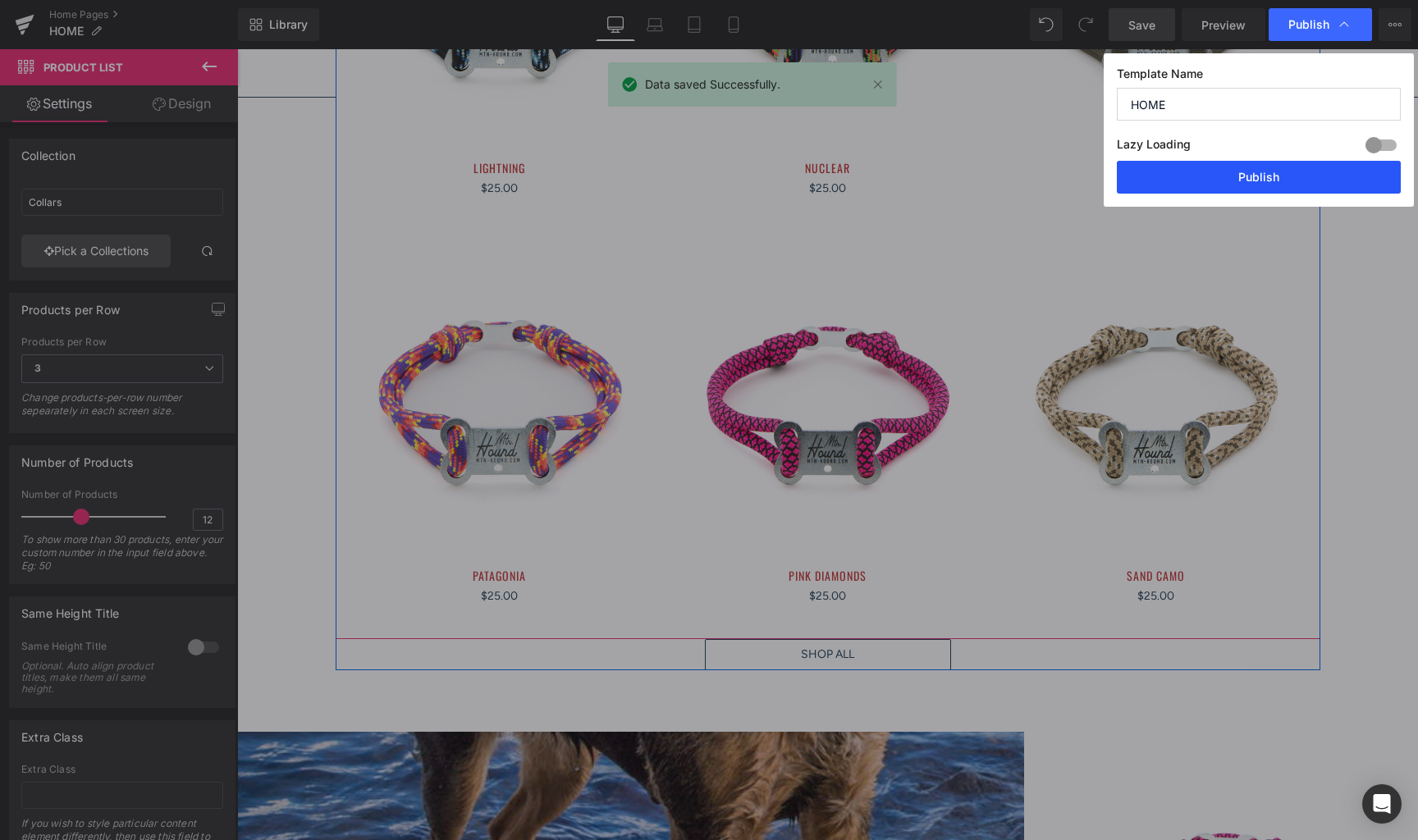
click at [1292, 175] on button "Publish" at bounding box center [1259, 177] width 284 height 33
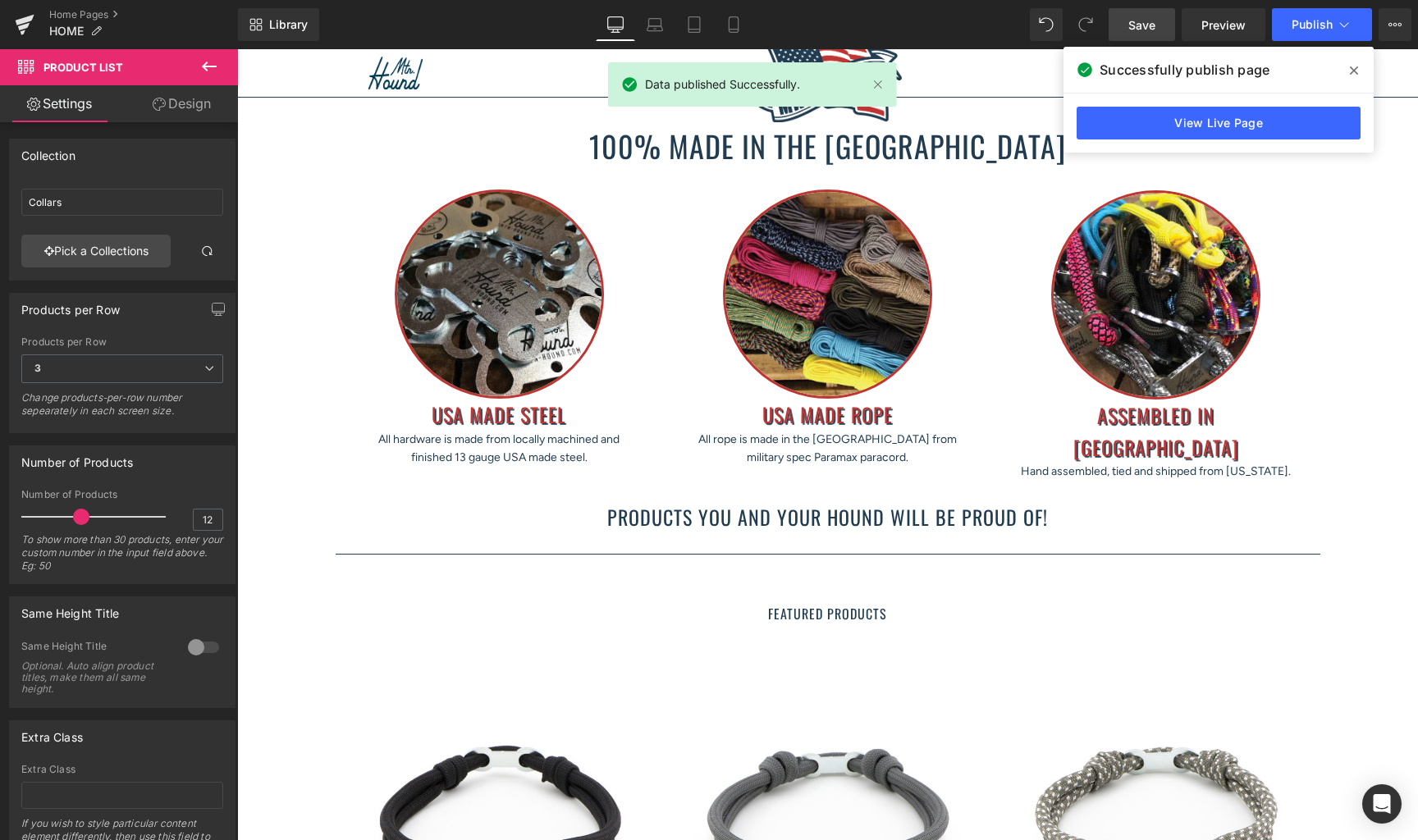
scroll to position [847, 0]
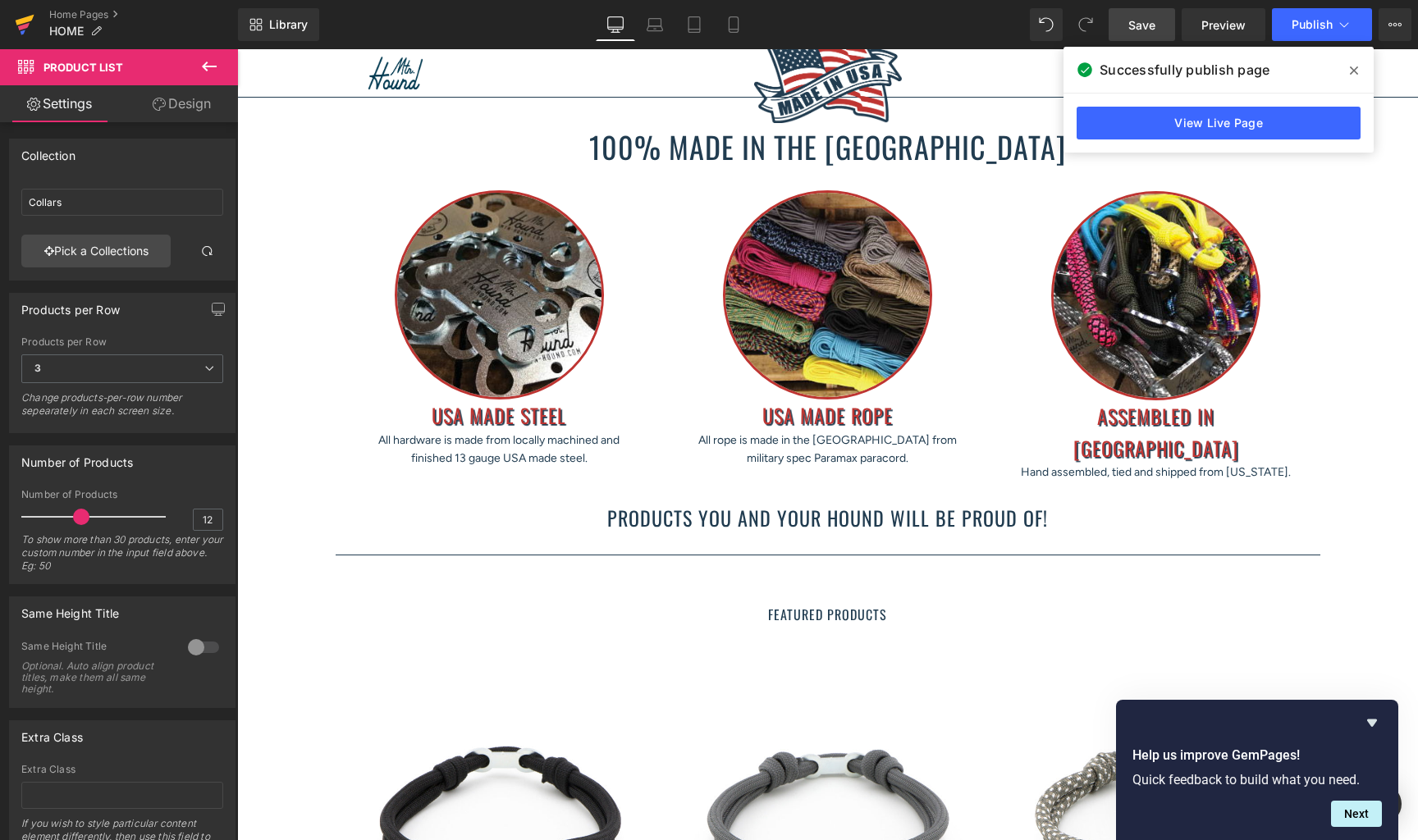
click at [33, 23] on icon at bounding box center [25, 24] width 20 height 41
